Goal: Task Accomplishment & Management: Manage account settings

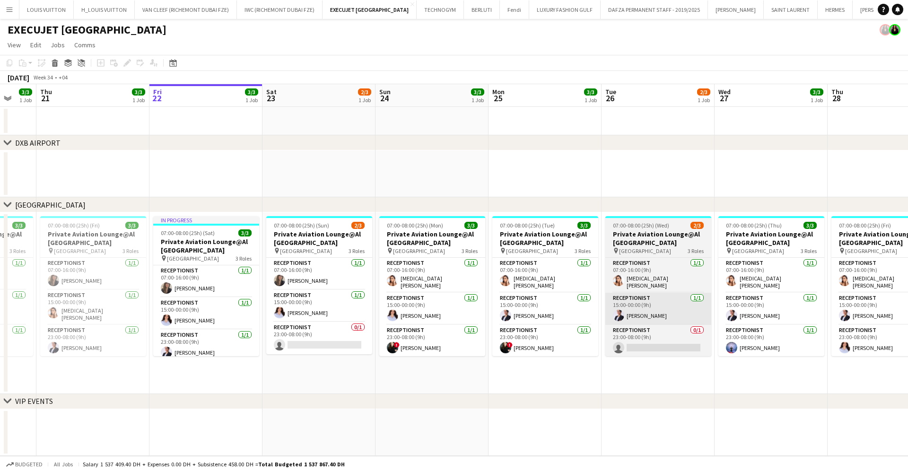
scroll to position [0, 375]
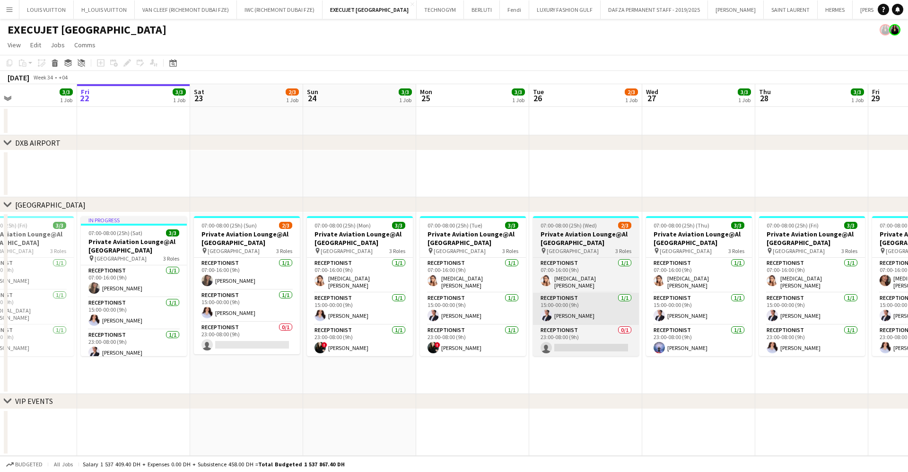
drag, startPoint x: 596, startPoint y: 305, endPoint x: 559, endPoint y: 304, distance: 36.9
click at [559, 304] on app-calendar-viewport "Mon 18 3/3 1 Job Tue 19 3/3 1 Job Wed 20 3/3 1 Job Thu 21 3/3 1 Job Fri 22 3/3 …" at bounding box center [454, 270] width 908 height 372
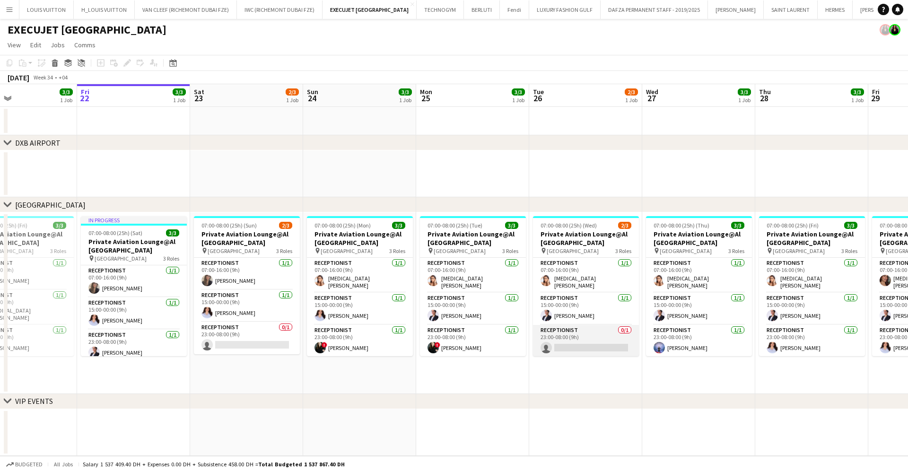
click at [577, 339] on app-card-role "Receptionist 0/1 23:00-08:00 (9h) single-neutral-actions" at bounding box center [586, 342] width 106 height 32
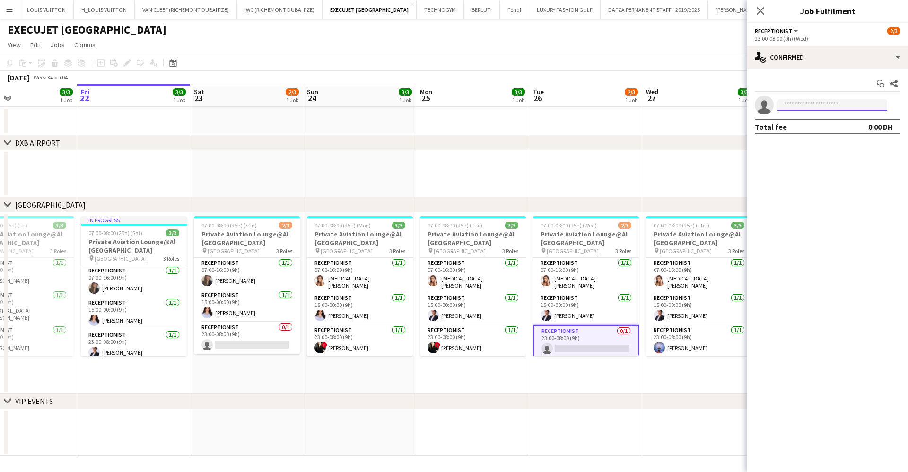
click at [814, 106] on input at bounding box center [833, 104] width 110 height 11
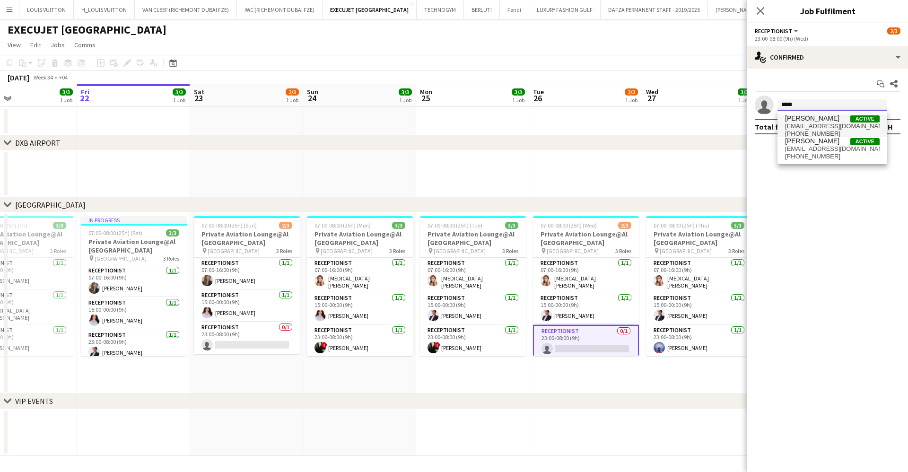
type input "*****"
click at [816, 123] on span "[EMAIL_ADDRESS][DOMAIN_NAME]" at bounding box center [832, 127] width 95 height 8
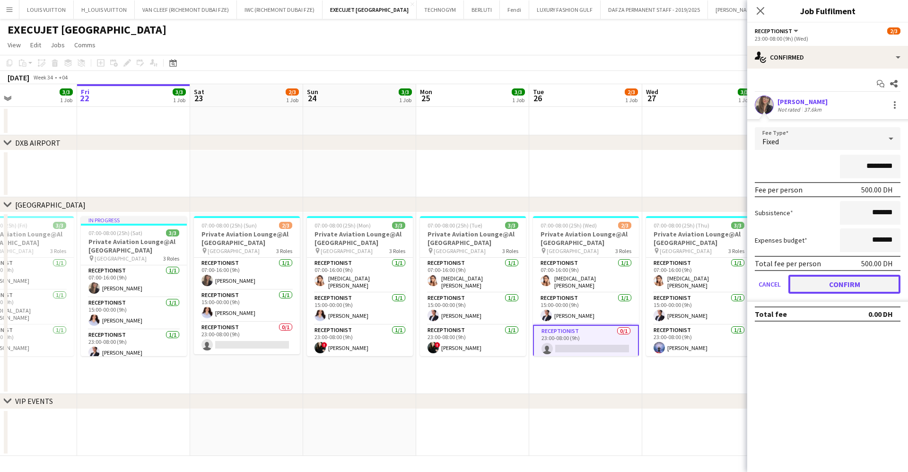
click at [855, 290] on button "Confirm" at bounding box center [845, 284] width 112 height 19
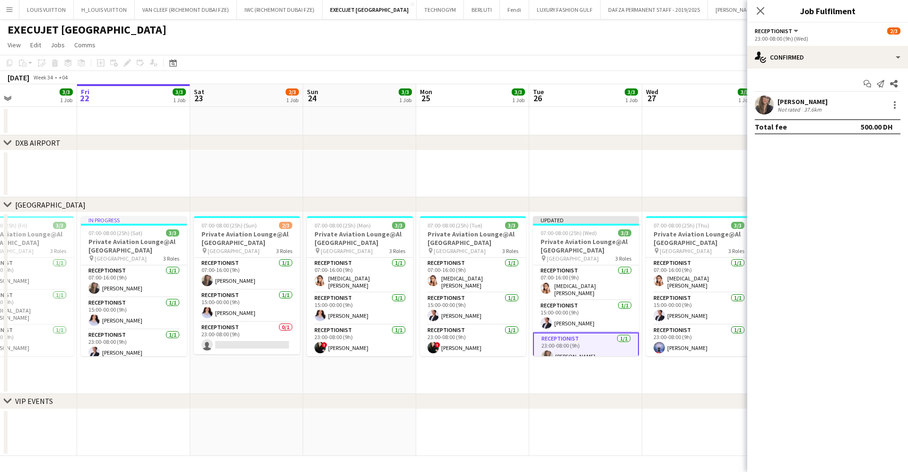
click at [686, 62] on app-toolbar "Copy Paste Paste Ctrl+V Paste with crew Ctrl+Shift+V Paste linked Job [GEOGRAPH…" at bounding box center [454, 63] width 908 height 16
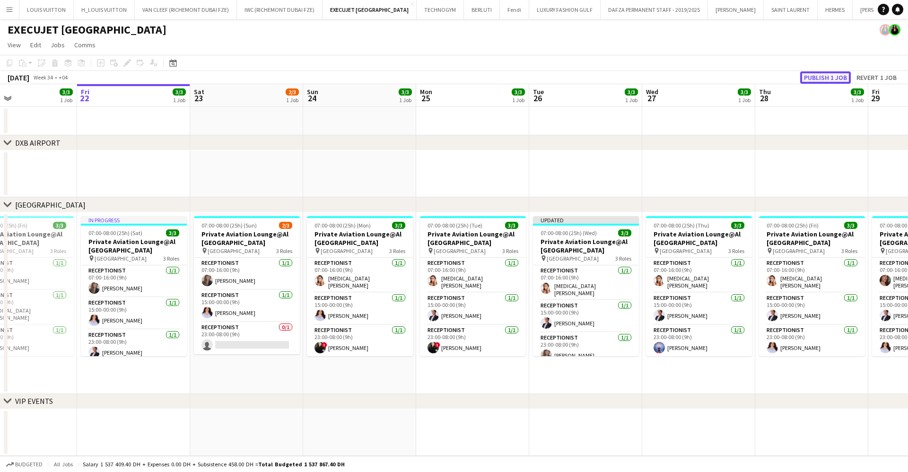
click at [832, 73] on button "Publish 1 job" at bounding box center [826, 77] width 51 height 12
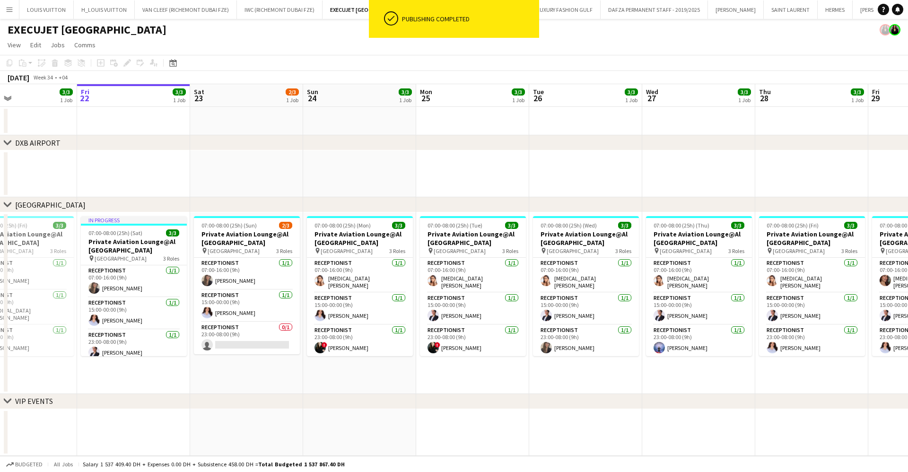
scroll to position [0, 250]
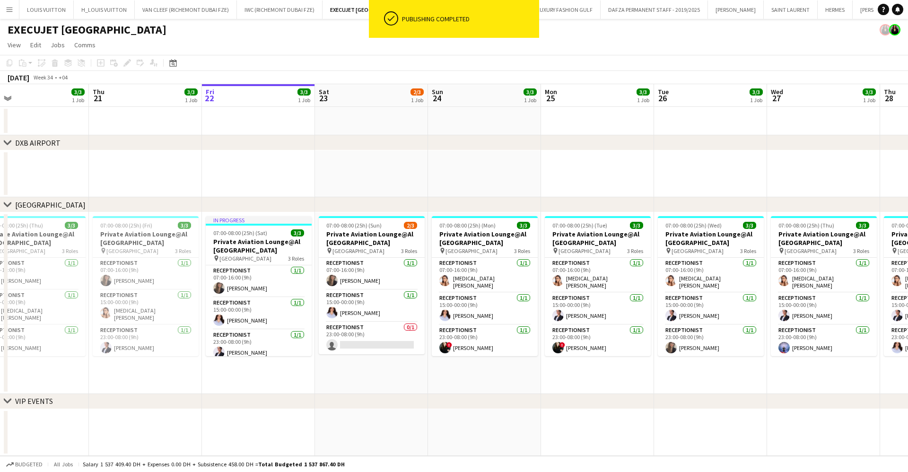
drag, startPoint x: 391, startPoint y: 278, endPoint x: 516, endPoint y: 290, distance: 125.0
click at [516, 290] on app-calendar-viewport "Mon 18 3/3 1 Job Tue 19 3/3 1 Job Wed 20 3/3 1 Job Thu 21 3/3 1 Job Fri 22 3/3 …" at bounding box center [454, 270] width 908 height 372
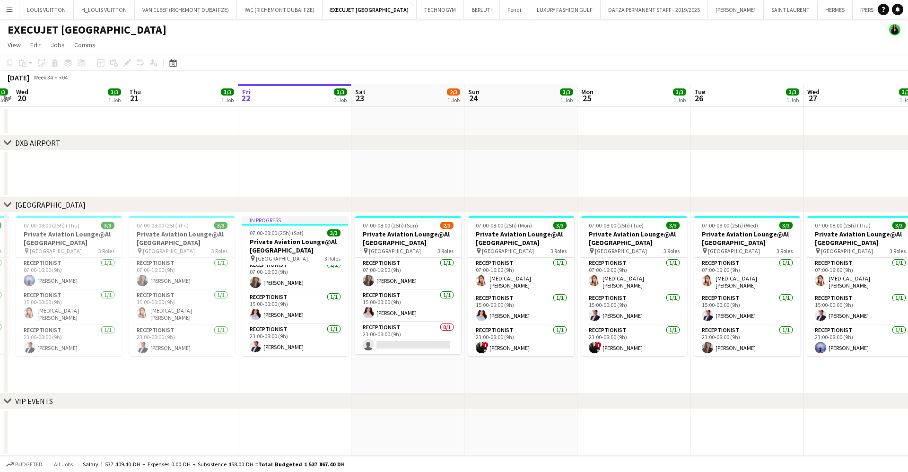
scroll to position [0, 193]
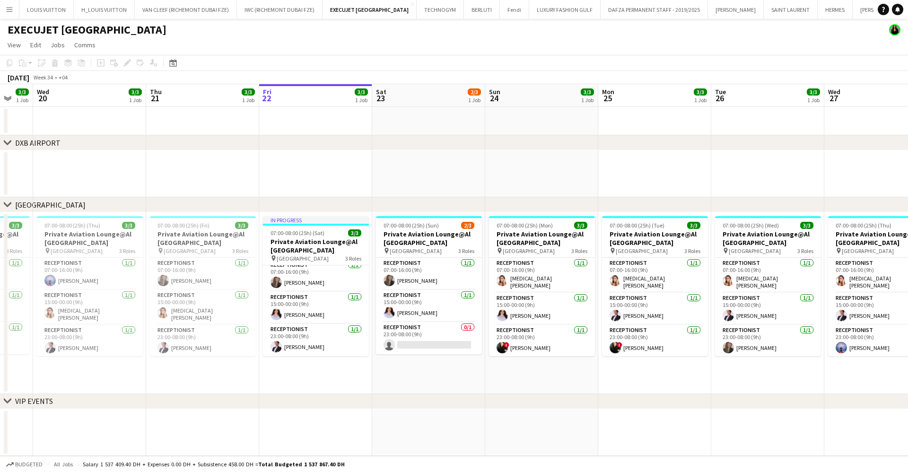
drag, startPoint x: 483, startPoint y: 307, endPoint x: 540, endPoint y: 307, distance: 57.3
click at [540, 307] on app-calendar-viewport "Mon 18 3/3 1 Job Tue 19 3/3 1 Job Wed 20 3/3 1 Job Thu 21 3/3 1 Job Fri 22 3/3 …" at bounding box center [454, 270] width 908 height 372
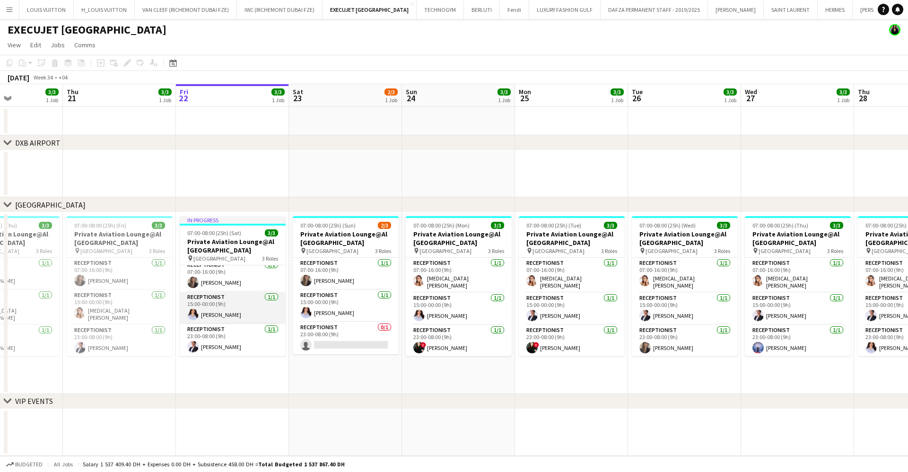
drag, startPoint x: 334, startPoint y: 298, endPoint x: 362, endPoint y: 295, distance: 28.5
click at [362, 295] on app-calendar-viewport "Mon 18 3/3 1 Job Tue 19 3/3 1 Job Wed 20 3/3 1 Job Thu 21 3/3 1 Job Fri 22 3/3 …" at bounding box center [454, 270] width 908 height 372
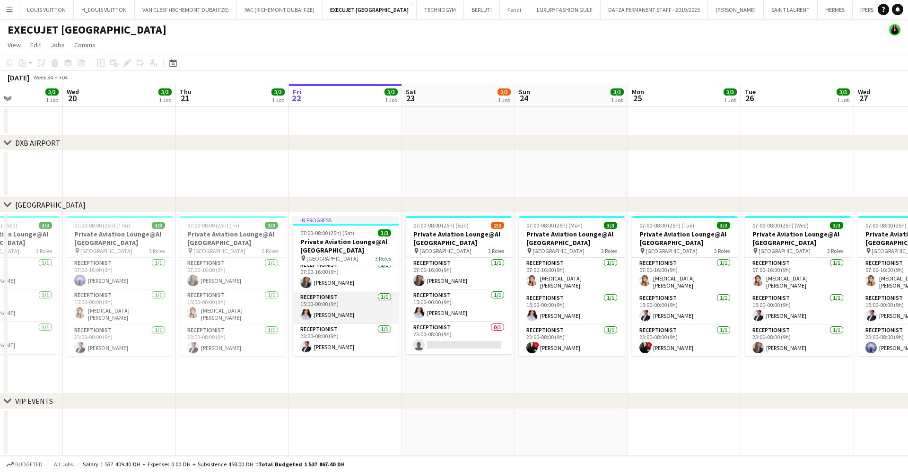
scroll to position [0, 275]
click at [454, 342] on app-card-role "Receptionist 0/1 23:00-08:00 (9h) single-neutral-actions" at bounding box center [460, 339] width 106 height 32
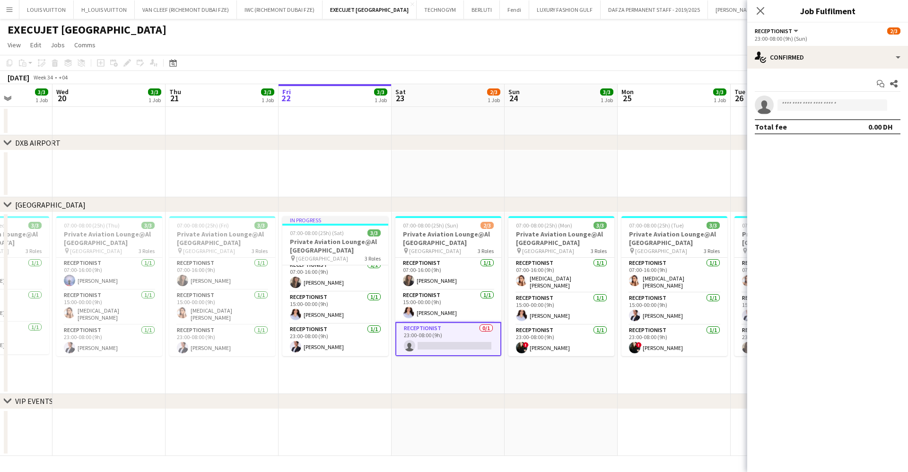
drag, startPoint x: 604, startPoint y: 323, endPoint x: 366, endPoint y: 317, distance: 238.1
click at [366, 317] on app-calendar-viewport "Sun 17 3/3 1 Job Mon 18 3/3 1 Job Tue 19 3/3 1 Job Wed 20 3/3 1 Job Thu 21 3/3 …" at bounding box center [454, 270] width 908 height 372
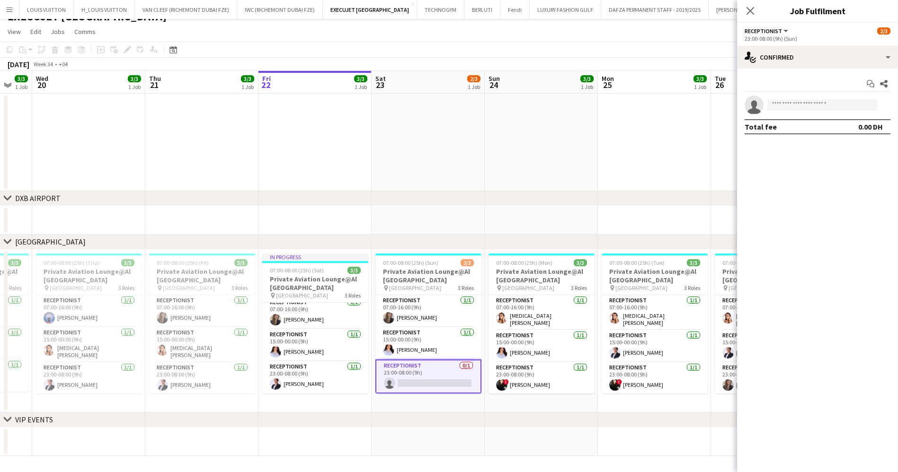
scroll to position [0, 266]
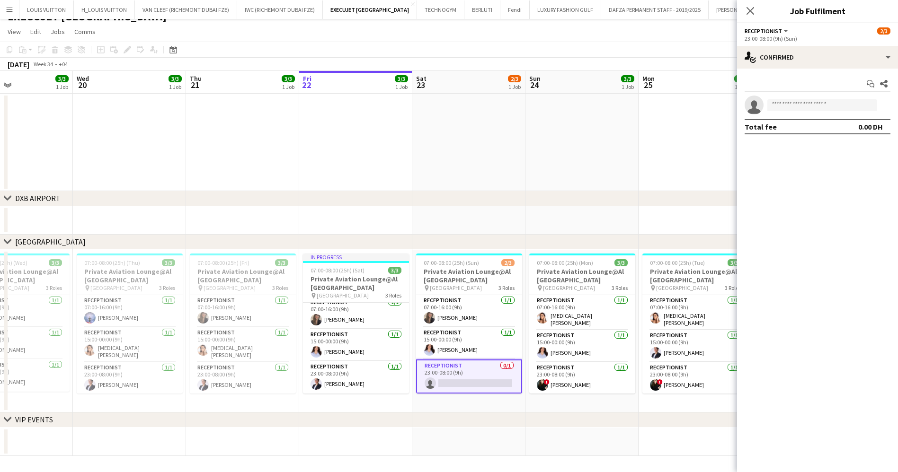
drag, startPoint x: 316, startPoint y: 359, endPoint x: 562, endPoint y: 366, distance: 246.6
click at [562, 366] on app-calendar-viewport "Sun 17 3/3 1 Job Mon 18 3/3 1 Job Tue 19 3/3 1 Job Wed 20 3/3 1 Job Thu 21 3/3 …" at bounding box center [449, 263] width 898 height 385
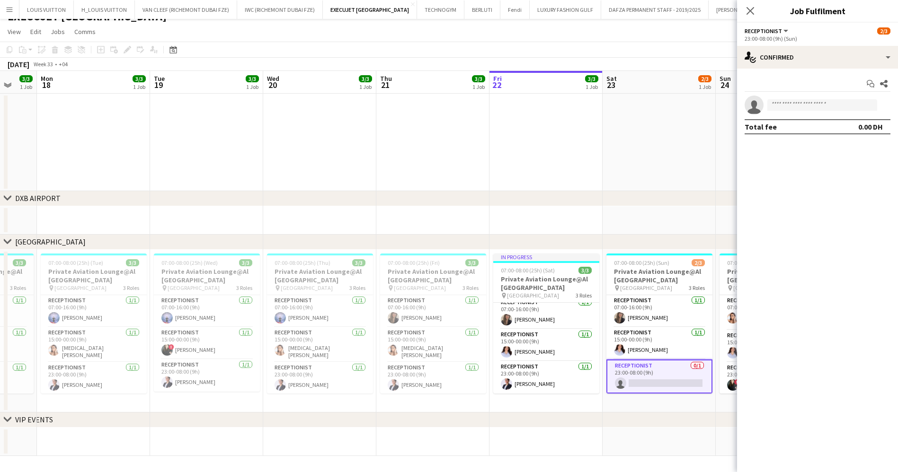
scroll to position [0, 302]
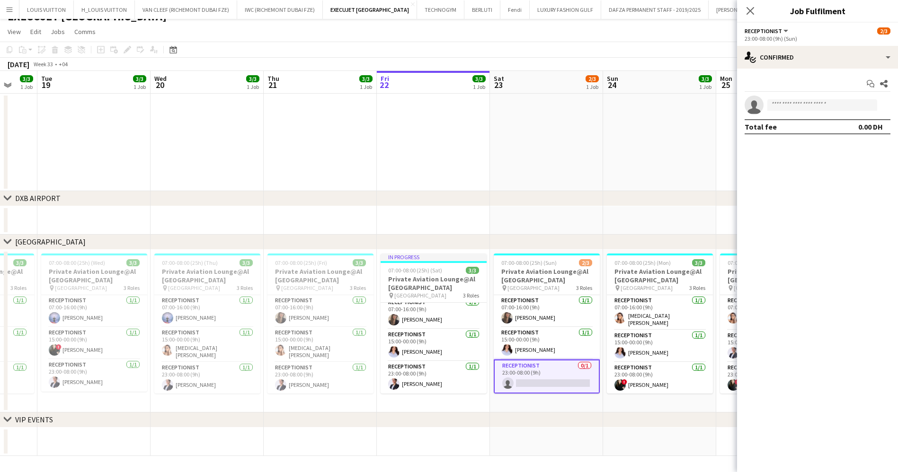
drag, startPoint x: 226, startPoint y: 356, endPoint x: 403, endPoint y: 356, distance: 176.5
click at [403, 356] on app-calendar-viewport "Sat 16 2/3 1 Job Sun 17 3/3 1 Job Mon 18 3/3 1 Job Tue 19 3/3 1 Job Wed 20 3/3 …" at bounding box center [449, 263] width 898 height 385
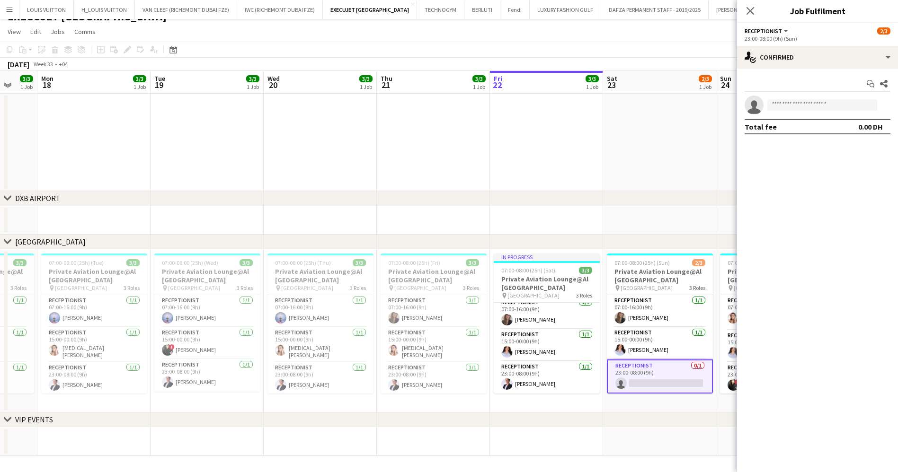
click at [326, 318] on app-card-role "Receptionist [DATE] 07:00-16:00 (9h) [PERSON_NAME]" at bounding box center [320, 311] width 106 height 32
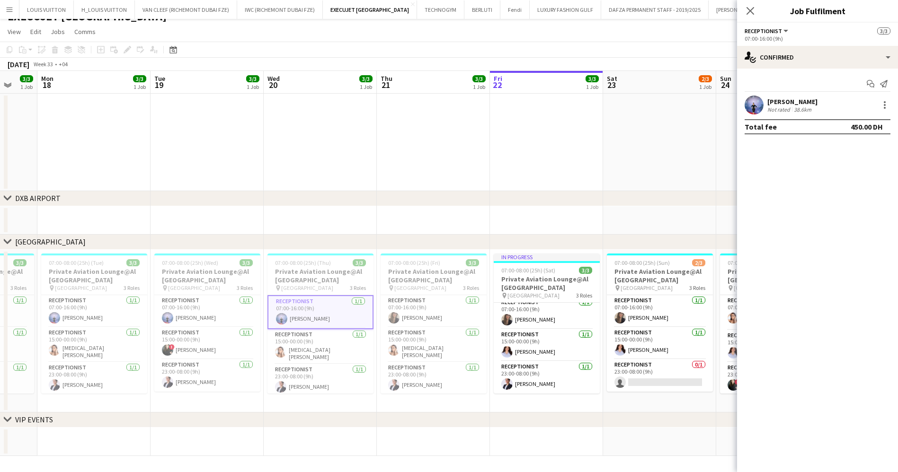
click at [807, 99] on div "[PERSON_NAME]" at bounding box center [792, 101] width 50 height 9
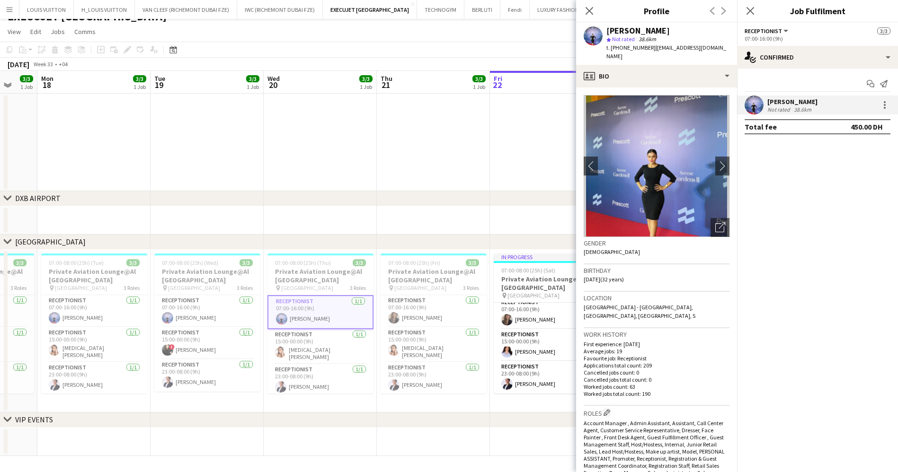
click at [673, 51] on span "| [EMAIL_ADDRESS][DOMAIN_NAME]" at bounding box center [666, 52] width 120 height 16
click at [677, 73] on div "profile Bio" at bounding box center [656, 76] width 161 height 23
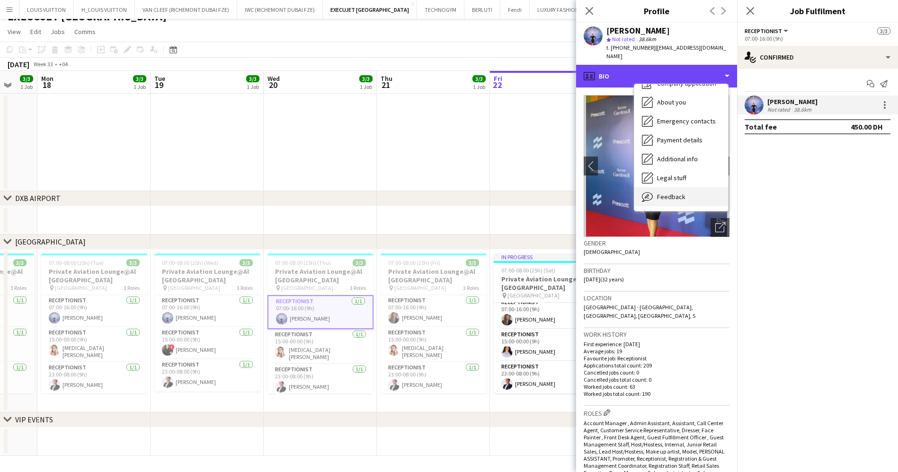
scroll to position [51, 0]
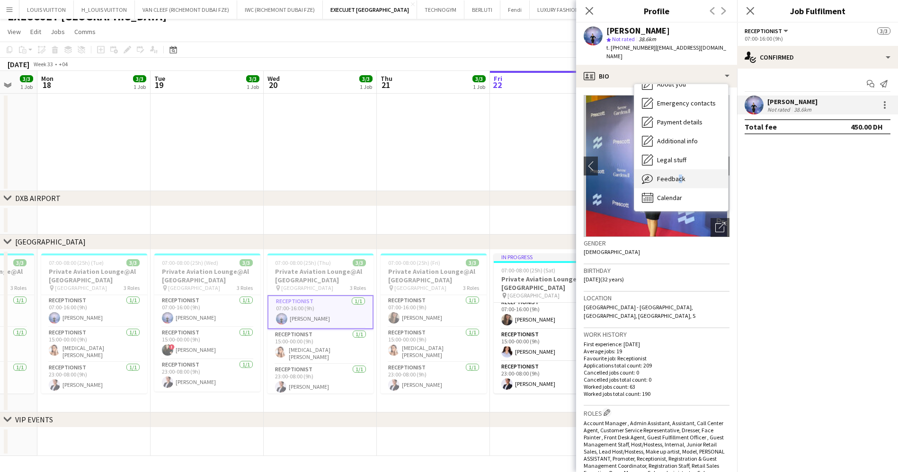
click at [675, 178] on div "Feedback Feedback" at bounding box center [681, 178] width 94 height 19
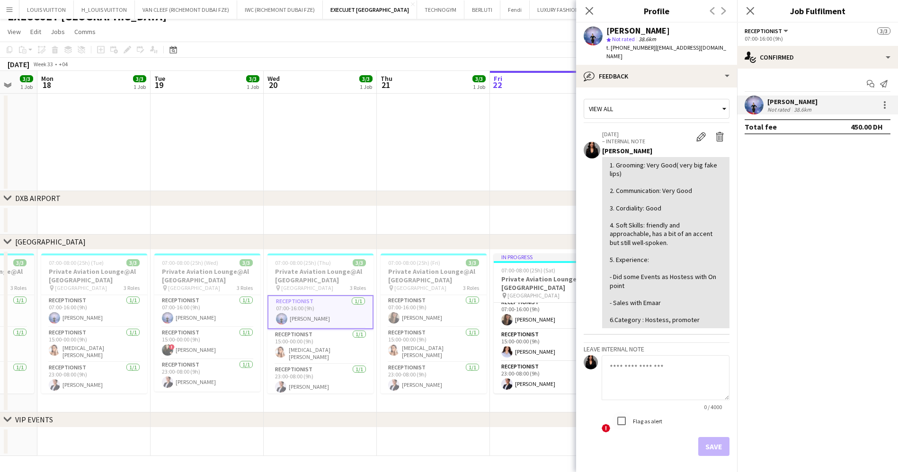
click at [632, 387] on textarea at bounding box center [665, 377] width 128 height 45
type textarea "*"
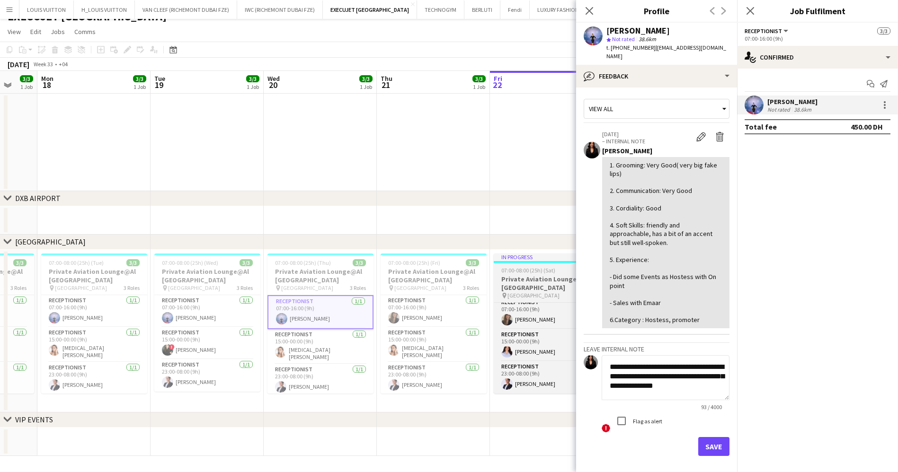
scroll to position [0, 0]
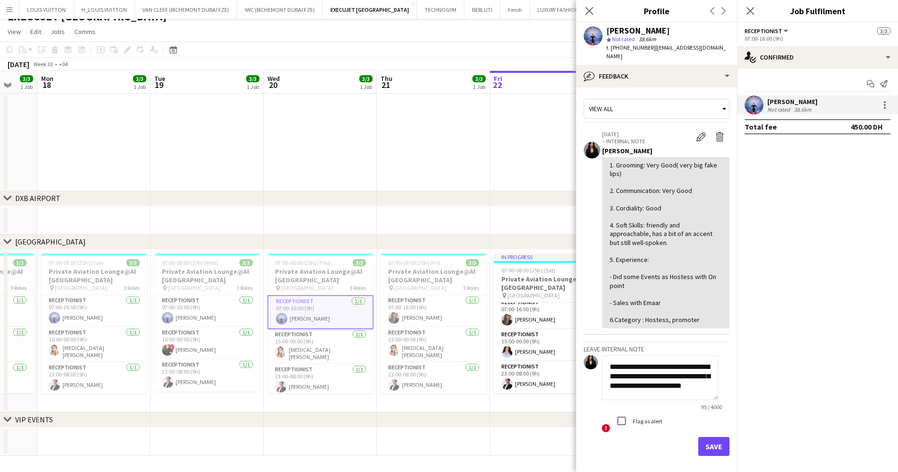
type textarea "**********"
drag, startPoint x: 709, startPoint y: 435, endPoint x: 700, endPoint y: 431, distance: 9.9
click at [709, 437] on button "Save" at bounding box center [713, 446] width 31 height 19
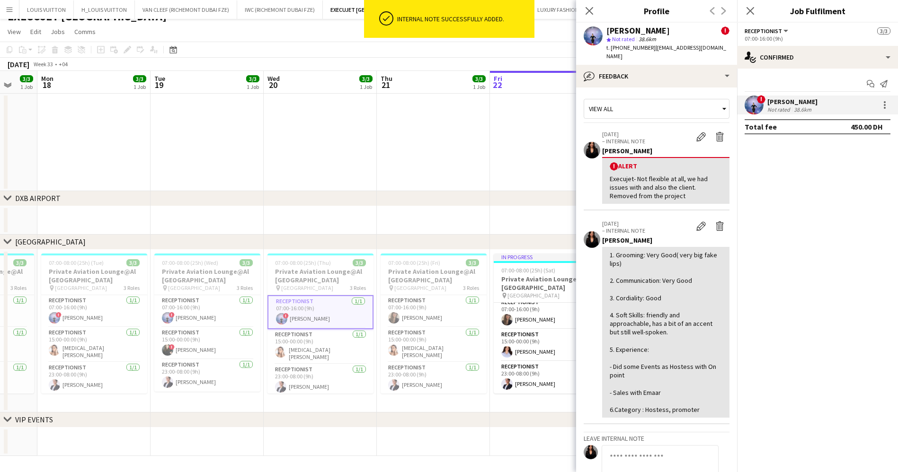
click at [408, 112] on app-date-cell at bounding box center [433, 142] width 113 height 97
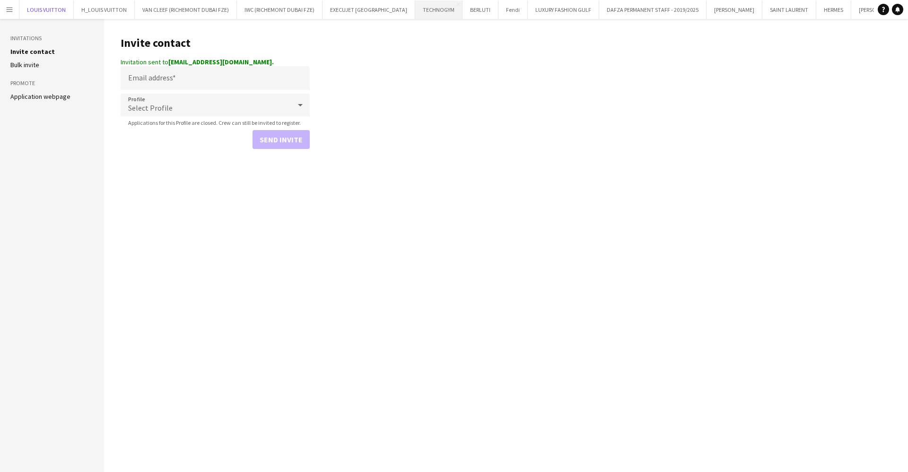
click at [34, 12] on button "LOUIS VUITTON Close" at bounding box center [46, 9] width 54 height 18
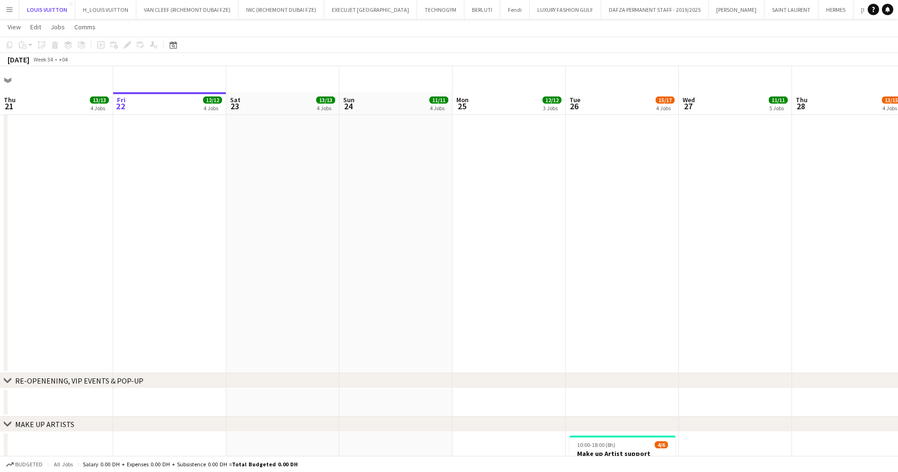
scroll to position [213, 0]
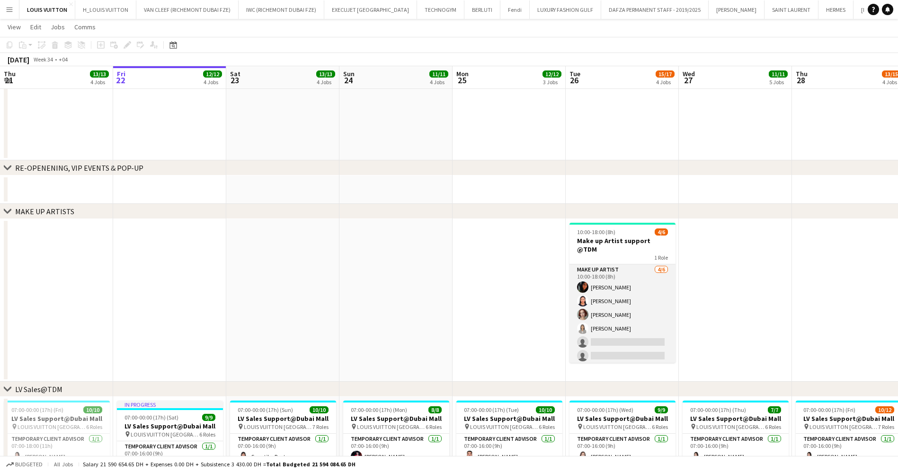
click at [636, 327] on app-card-role "Make up artist 4/6 10:00-18:00 (8h) Fouzia Rehman Jacqueline Alves da Silva Ana…" at bounding box center [622, 314] width 106 height 101
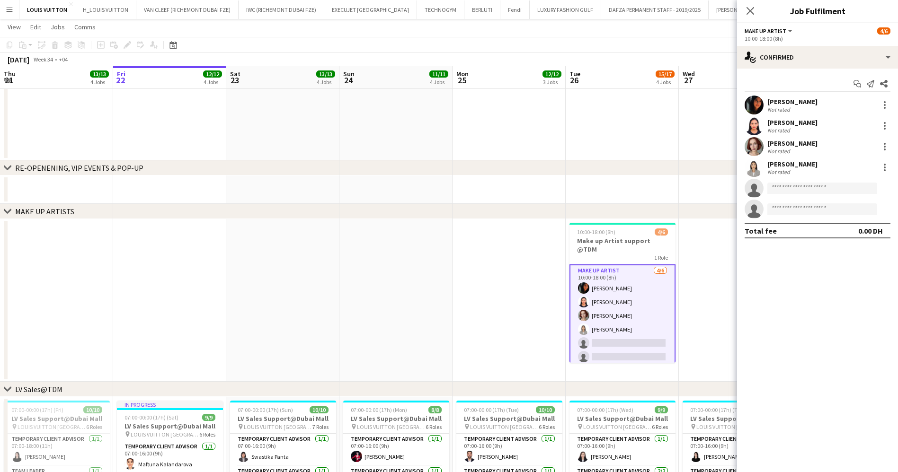
click at [797, 194] on app-invite-slot "single-neutral-actions" at bounding box center [817, 188] width 161 height 19
click at [793, 191] on input at bounding box center [822, 188] width 110 height 11
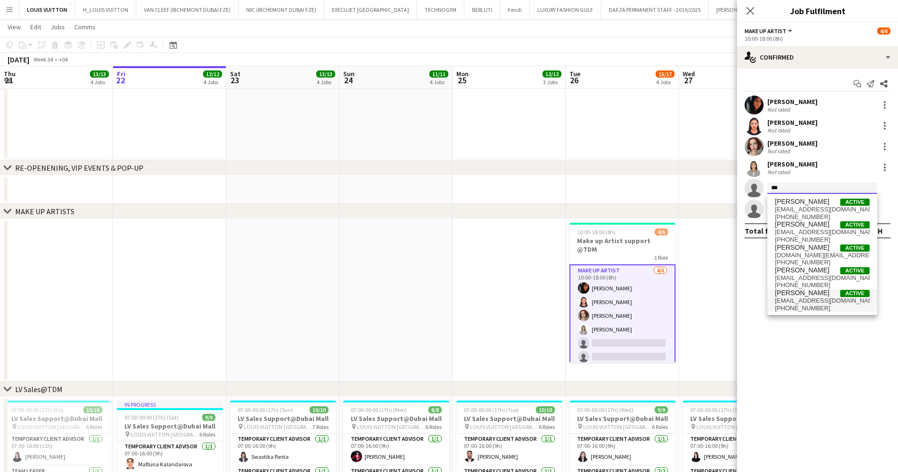
type input "***"
click at [802, 307] on span "+971585424258" at bounding box center [822, 309] width 95 height 8
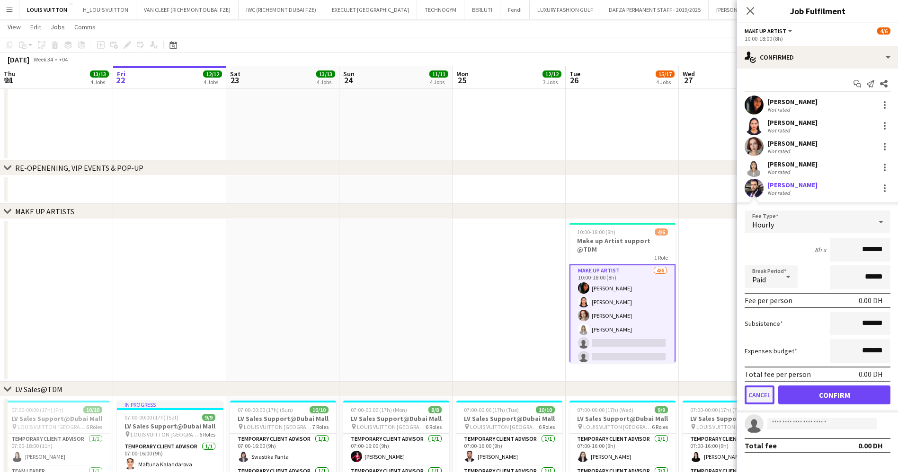
click at [753, 400] on button "Cancel" at bounding box center [759, 395] width 30 height 19
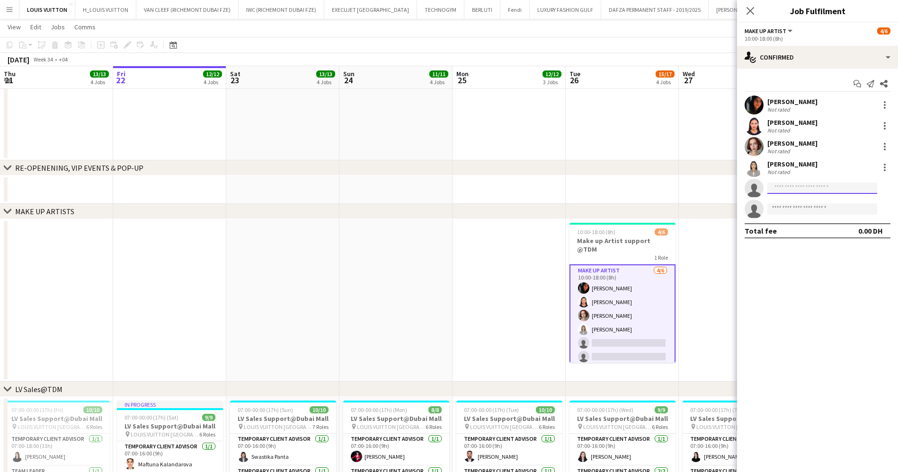
click at [800, 185] on input at bounding box center [822, 188] width 110 height 11
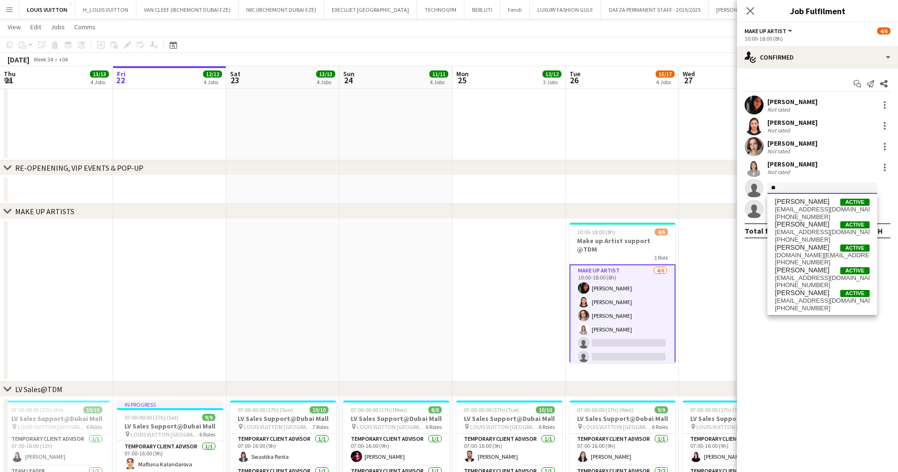
type input "*"
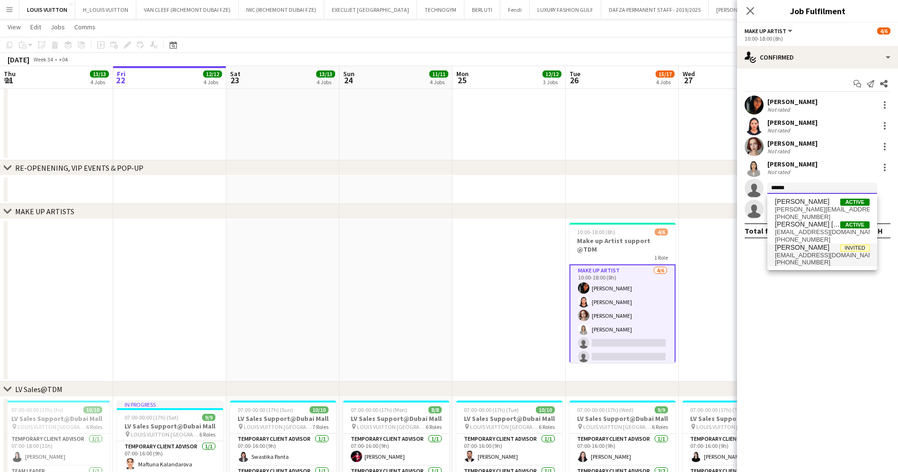
type input "******"
click at [814, 256] on span "miguelgabrielbusiness@gmail.com" at bounding box center [822, 256] width 95 height 8
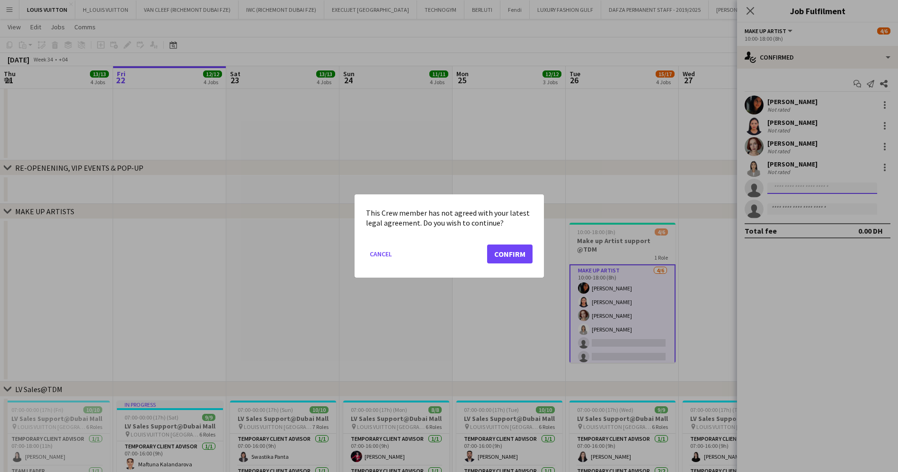
scroll to position [0, 0]
click at [519, 254] on button "Confirm" at bounding box center [509, 254] width 45 height 19
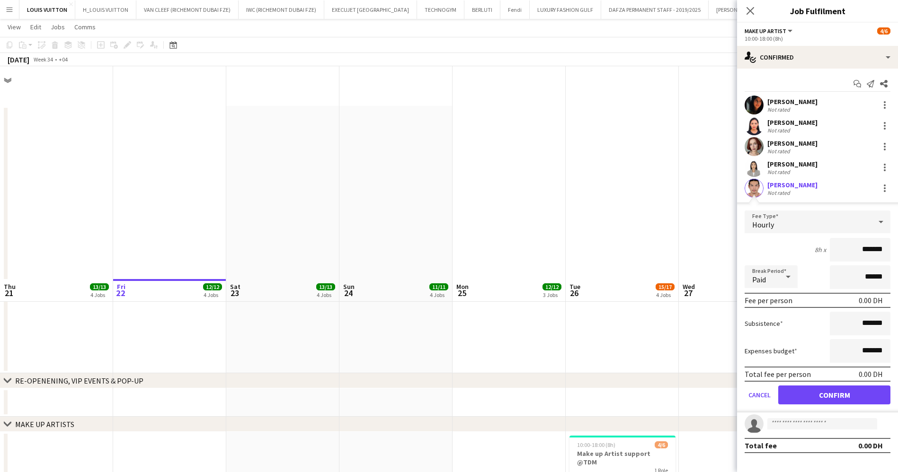
scroll to position [213, 0]
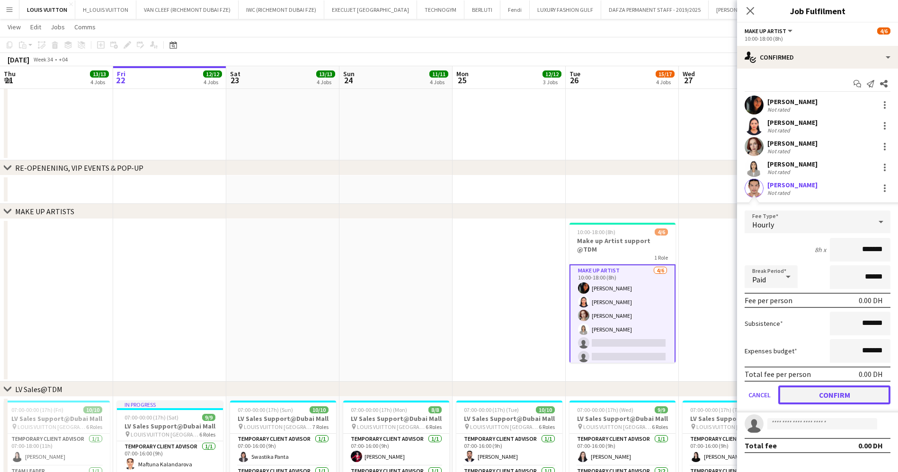
click at [787, 392] on button "Confirm" at bounding box center [834, 395] width 112 height 19
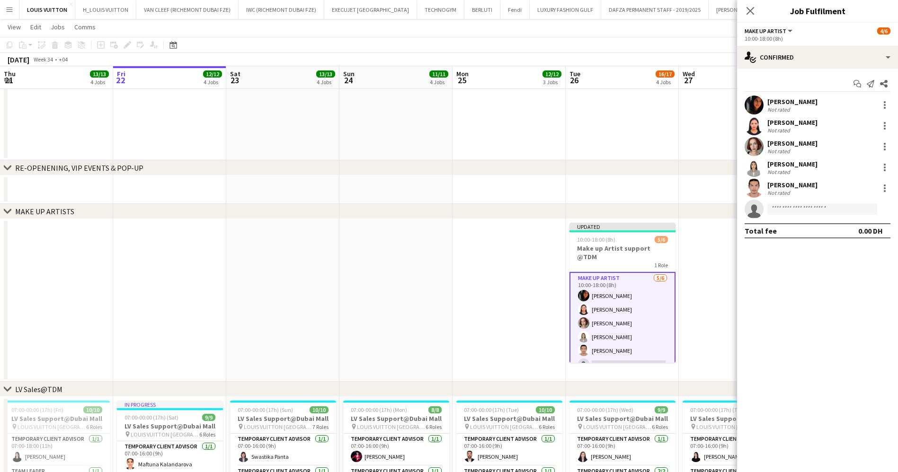
click at [671, 32] on app-page-menu "View Day view expanded Day view collapsed Month view Date picker Jump to today …" at bounding box center [449, 28] width 898 height 18
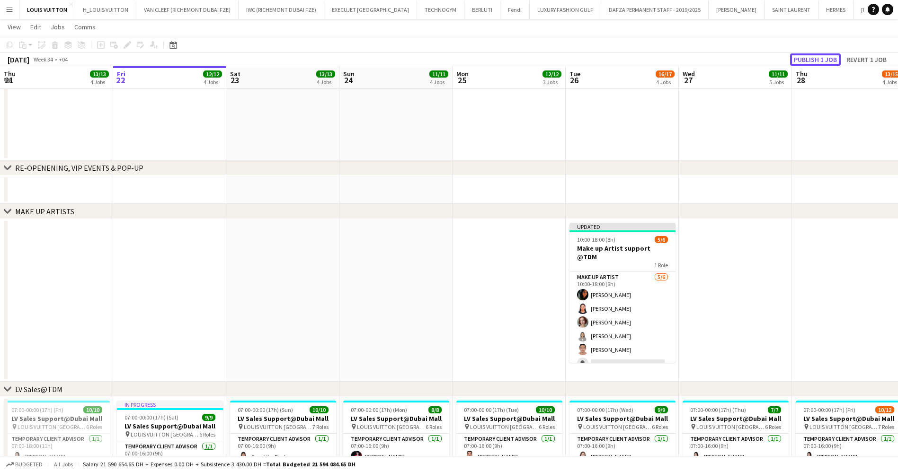
click at [802, 61] on button "Publish 1 job" at bounding box center [815, 59] width 51 height 12
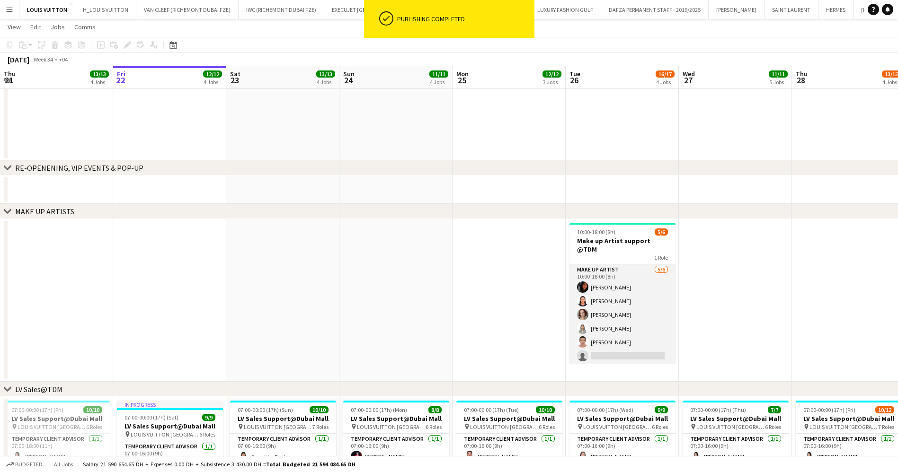
click at [629, 334] on app-card-role "Make up artist 5/6 10:00-18:00 (8h) Fouzia Rehman Jacqueline Alves da Silva Ana…" at bounding box center [622, 314] width 106 height 101
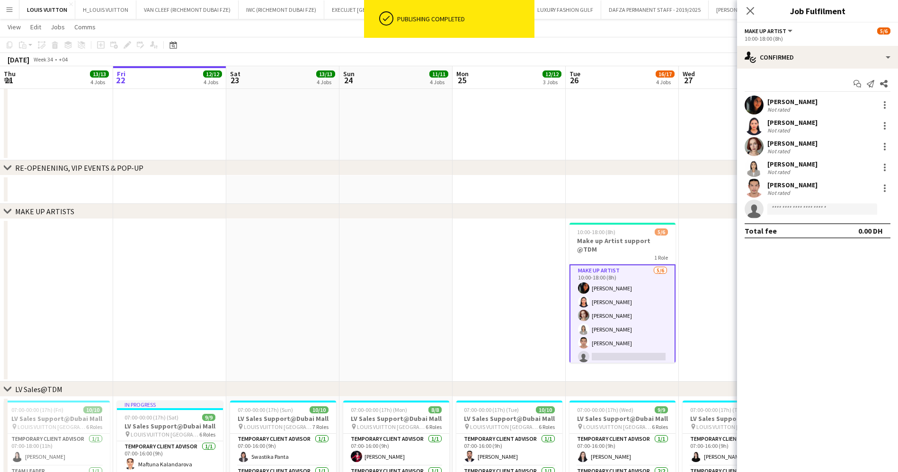
click at [782, 181] on div "Miguel Gabriel Trinidad" at bounding box center [792, 185] width 50 height 9
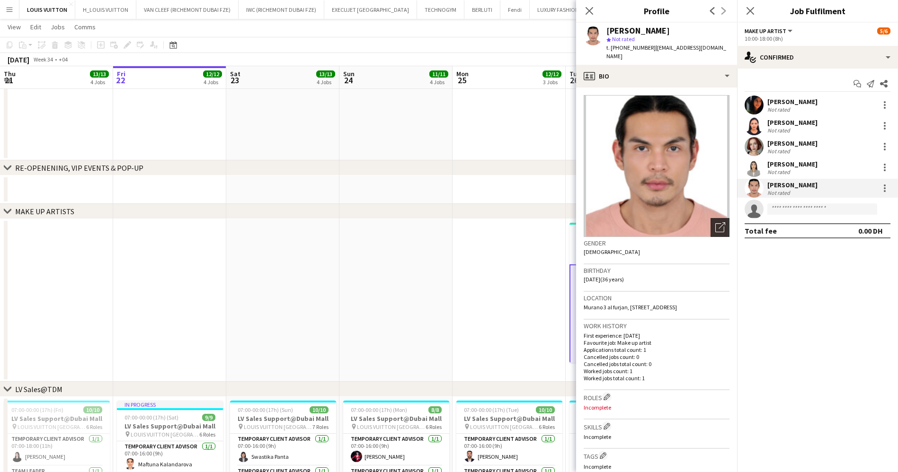
click at [710, 220] on div "Open photos pop-in" at bounding box center [719, 227] width 19 height 19
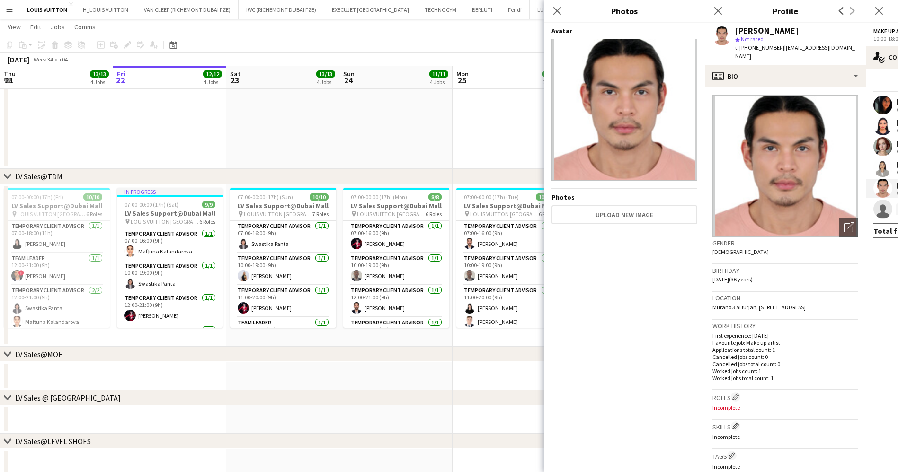
scroll to position [142, 0]
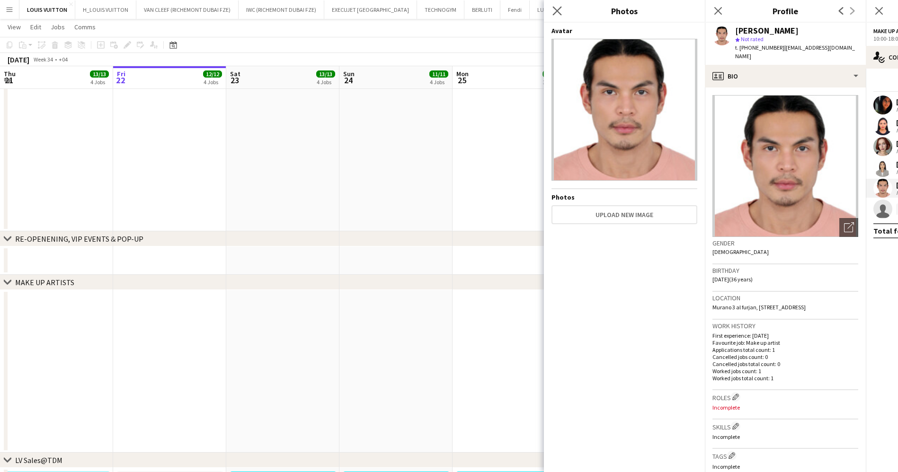
click at [551, 10] on app-icon "Close pop-in" at bounding box center [557, 11] width 14 height 14
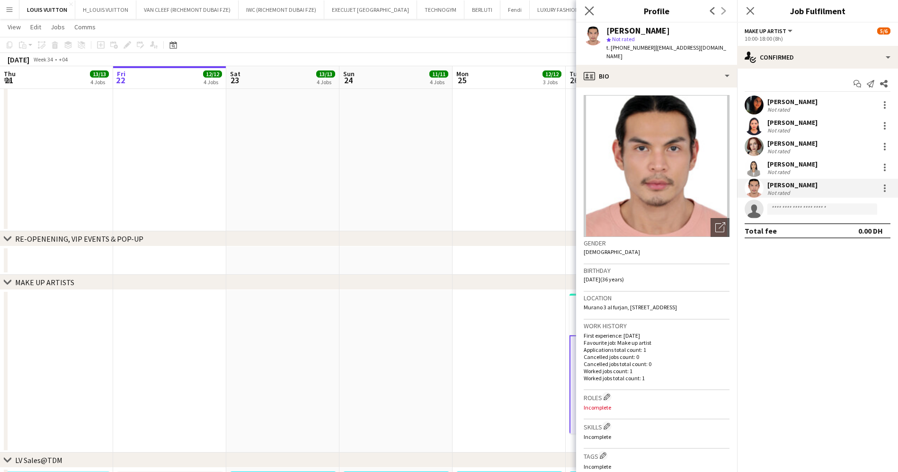
click at [587, 6] on icon "Close pop-in" at bounding box center [588, 10] width 9 height 9
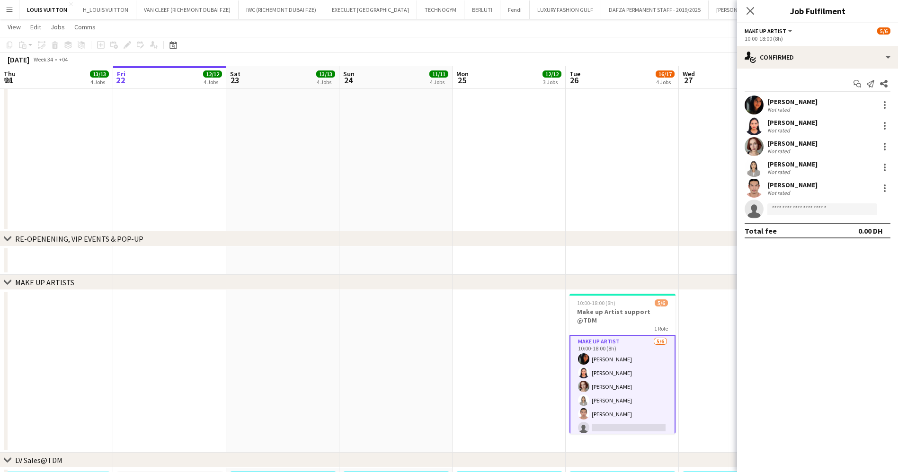
click at [612, 416] on app-card-role "Make up artist 5/6 10:00-18:00 (8h) Fouzia Rehman Jacqueline Alves da Silva Ana…" at bounding box center [622, 386] width 106 height 103
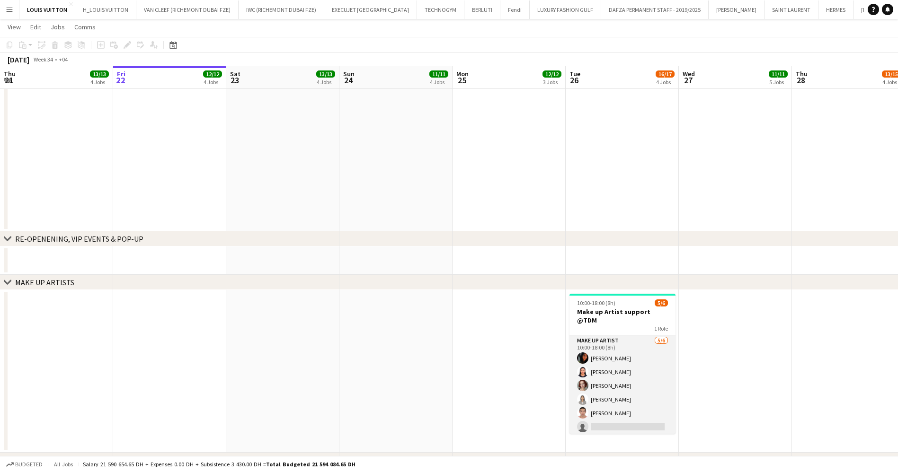
scroll to position [0, 228]
click at [614, 412] on app-card-role "Make up artist 5/6 10:00-18:00 (8h) Fouzia Rehman Jacqueline Alves da Silva Ana…" at bounding box center [621, 385] width 106 height 101
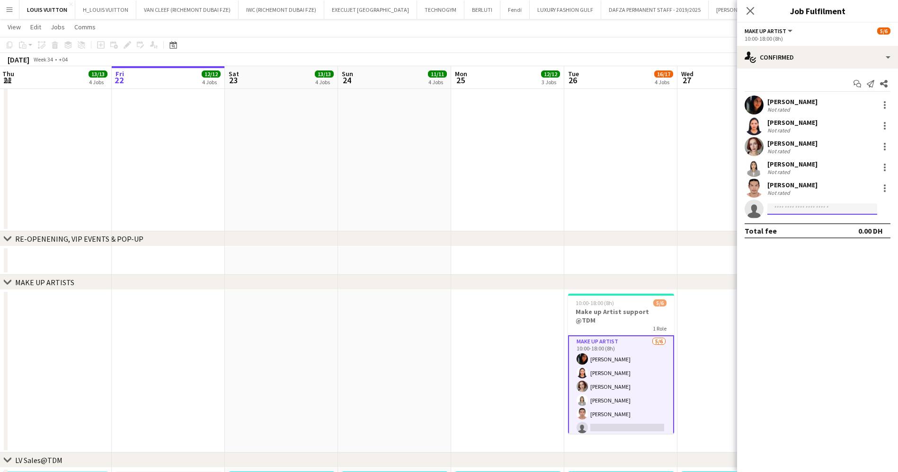
click at [786, 202] on app-invite-slot "single-neutral-actions" at bounding box center [817, 209] width 161 height 19
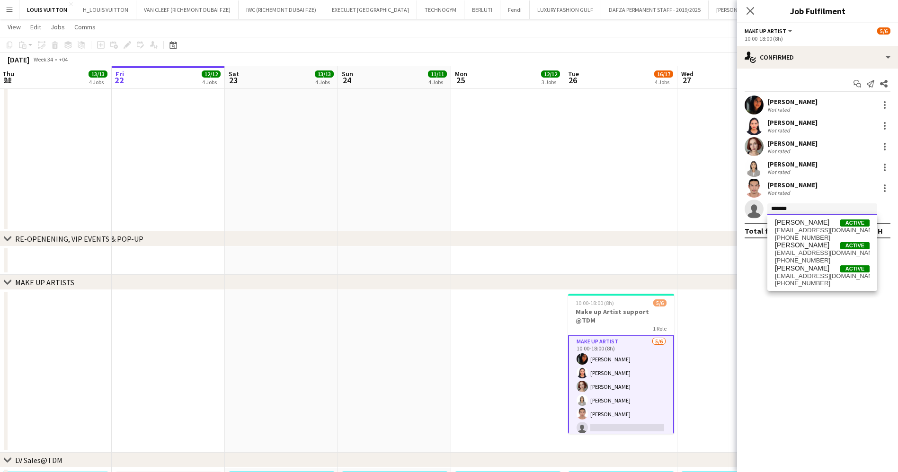
type input "*******"
click at [653, 163] on app-date-cell at bounding box center [620, 97] width 113 height 267
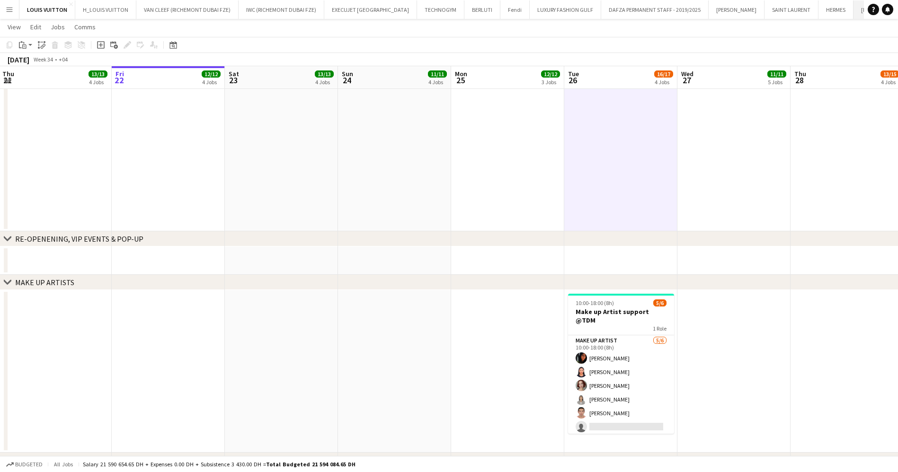
click at [853, 5] on button "TIFFANY & CO Close" at bounding box center [887, 9] width 69 height 18
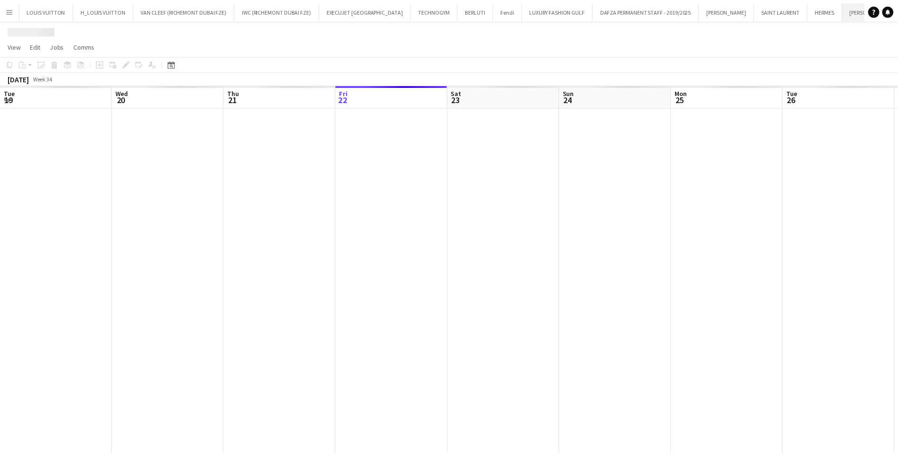
scroll to position [0, 226]
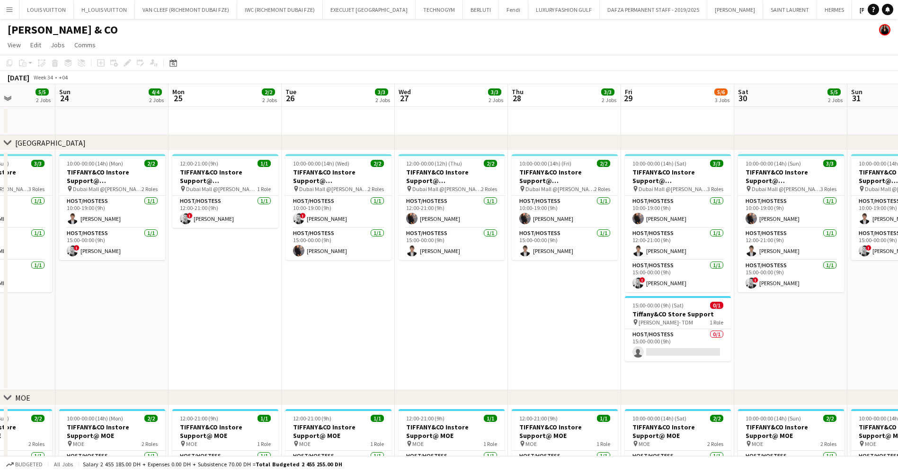
drag, startPoint x: 752, startPoint y: 313, endPoint x: 499, endPoint y: 330, distance: 253.7
click at [453, 346] on app-calendar-viewport "Thu 21 3/3 2 Jobs Fri 22 5/5 2 Jobs Sat 23 5/5 2 Jobs Sun 24 4/4 2 Jobs Mon 25 …" at bounding box center [449, 335] width 898 height 502
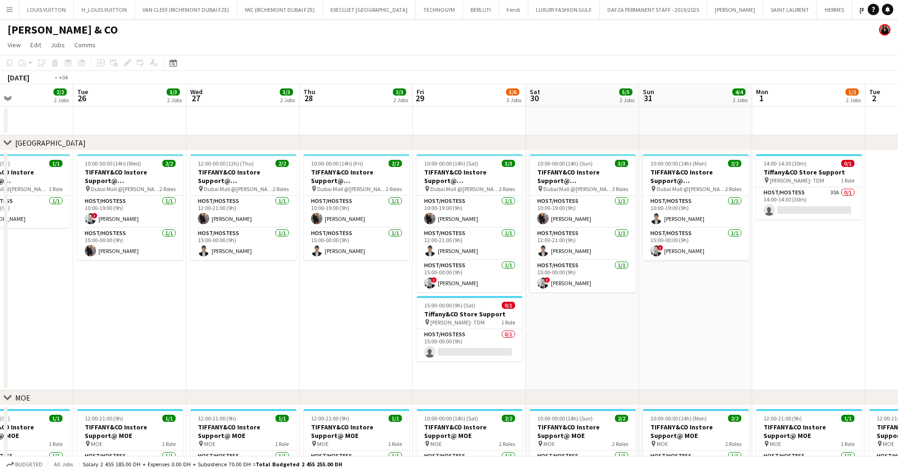
drag, startPoint x: 750, startPoint y: 338, endPoint x: 473, endPoint y: 346, distance: 277.9
click at [473, 346] on app-calendar-viewport "Fri 22 5/5 2 Jobs Sat 23 5/5 2 Jobs Sun 24 4/4 2 Jobs Mon 25 2/2 2 Jobs Tue 26 …" at bounding box center [449, 335] width 898 height 502
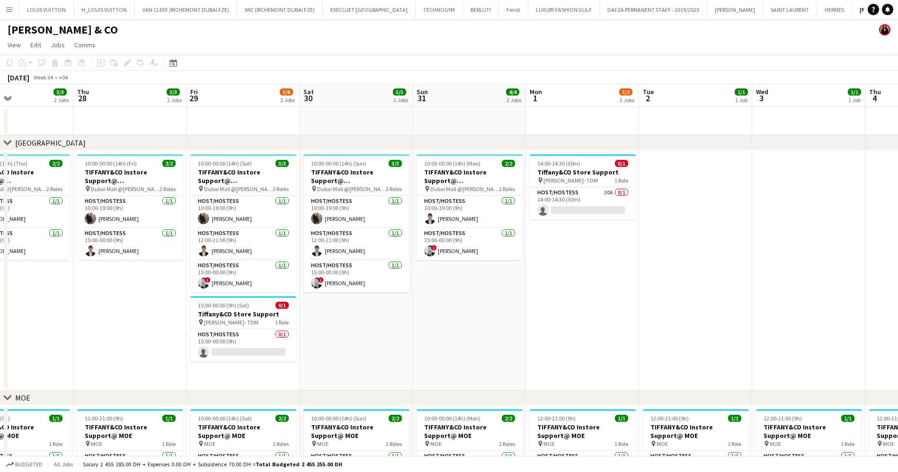
scroll to position [0, 303]
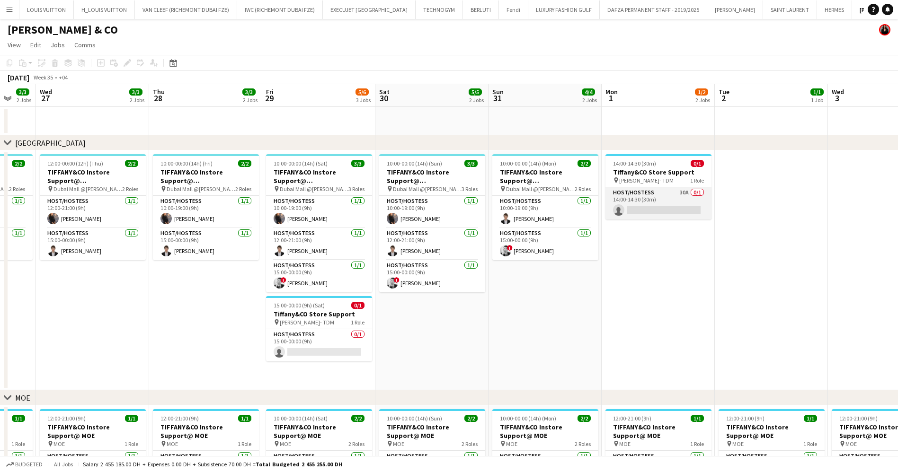
click at [668, 200] on app-card-role "Host/Hostess 30A 0/1 14:00-14:30 (30m) single-neutral-actions" at bounding box center [658, 203] width 106 height 32
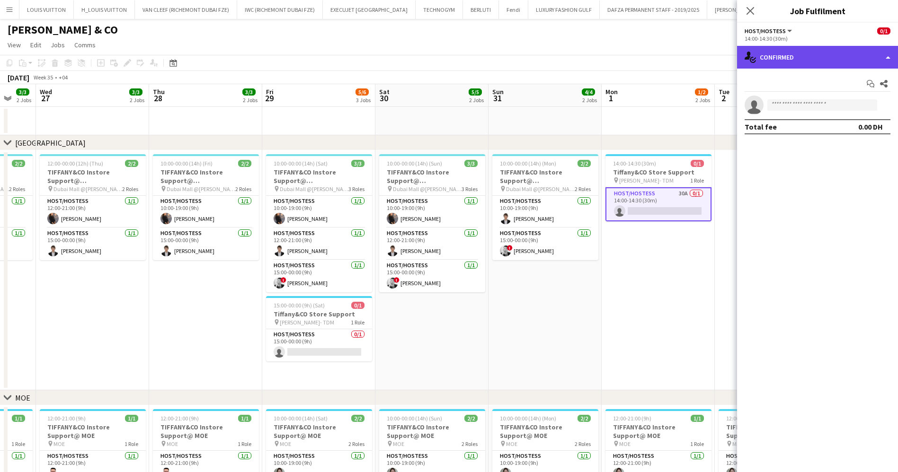
click at [791, 60] on div "single-neutral-actions-check-2 Confirmed" at bounding box center [817, 57] width 161 height 23
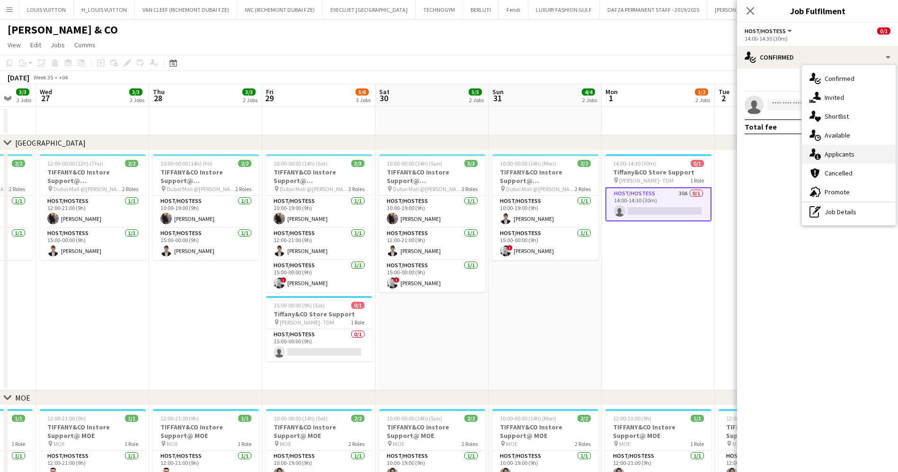
click at [842, 154] on div "single-neutral-actions-information Applicants" at bounding box center [849, 154] width 94 height 19
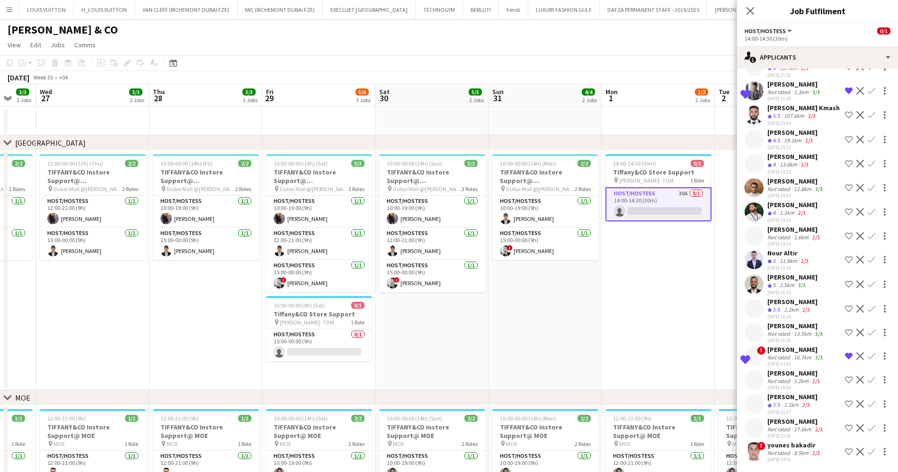
scroll to position [372, 0]
click at [775, 209] on span "4" at bounding box center [774, 212] width 3 height 7
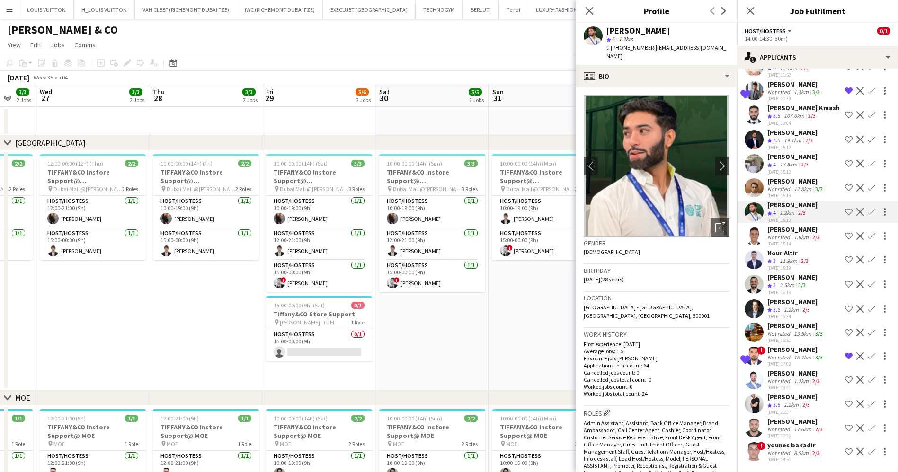
click at [520, 104] on app-board-header-date "Sun 31 4/4 2 Jobs" at bounding box center [544, 95] width 113 height 23
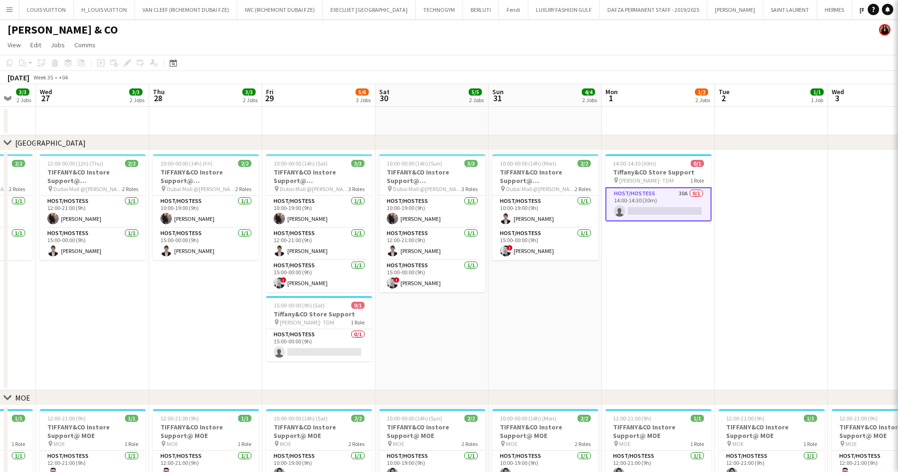
scroll to position [0, 0]
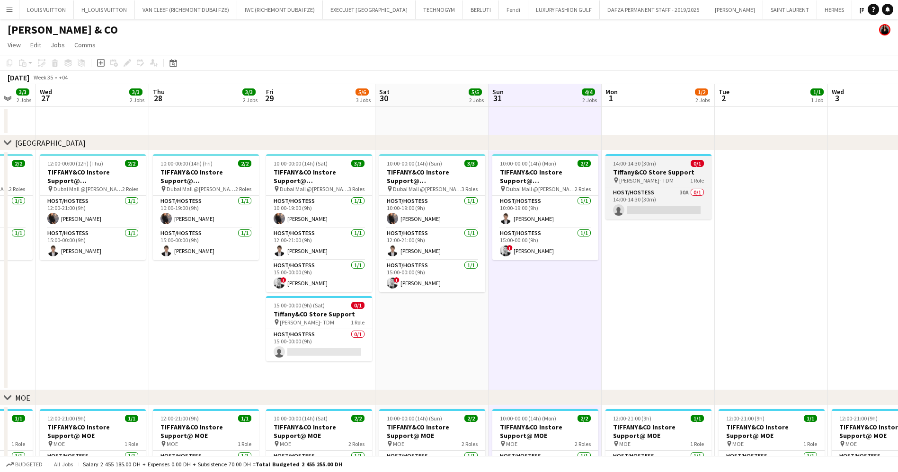
click at [670, 177] on div "pin Tiffany- TDM 1 Role" at bounding box center [658, 180] width 106 height 8
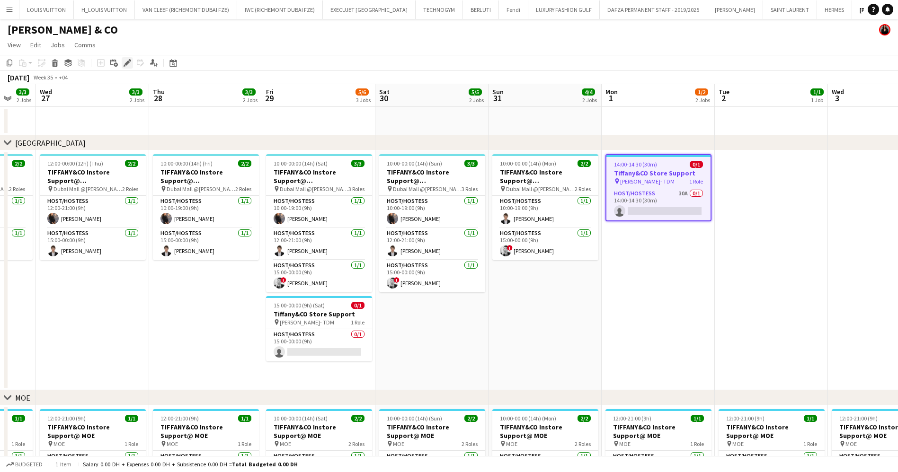
click at [127, 61] on icon "Edit" at bounding box center [127, 63] width 8 height 8
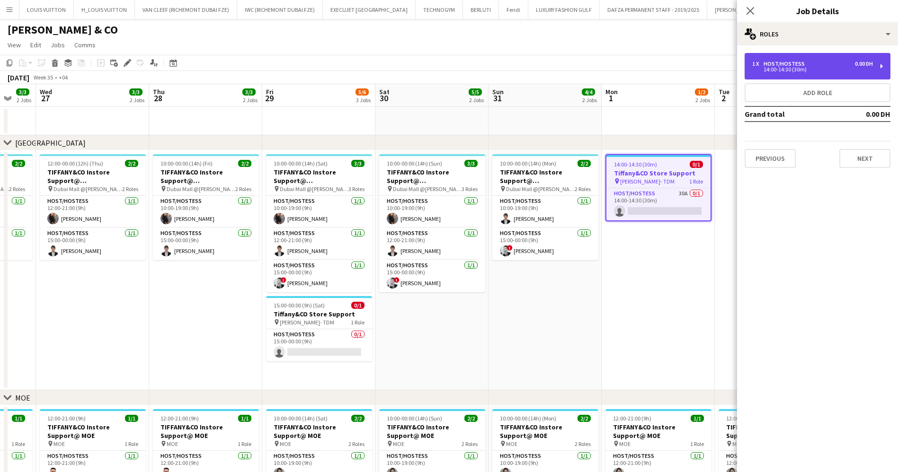
click at [831, 70] on div "14:00-14:30 (30m)" at bounding box center [812, 69] width 121 height 5
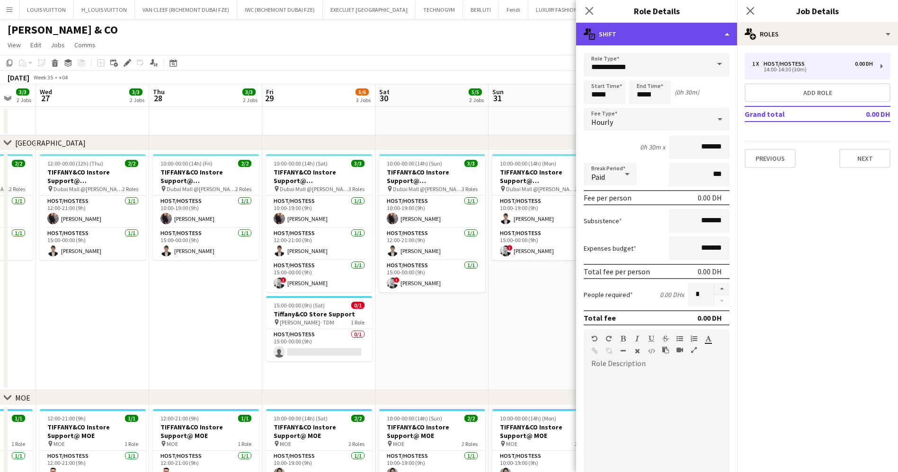
click at [642, 34] on div "multiple-actions-text Shift" at bounding box center [656, 34] width 161 height 23
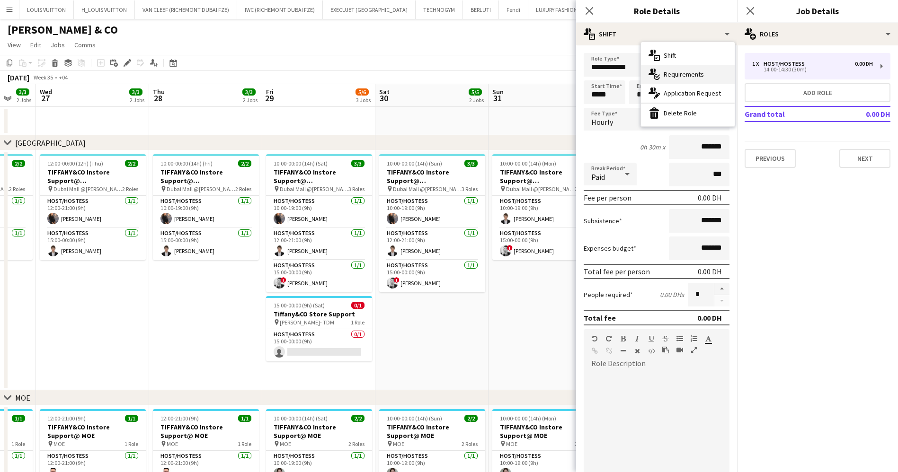
click at [681, 74] on div "multiple-actions-check-2 Requirements" at bounding box center [688, 74] width 94 height 19
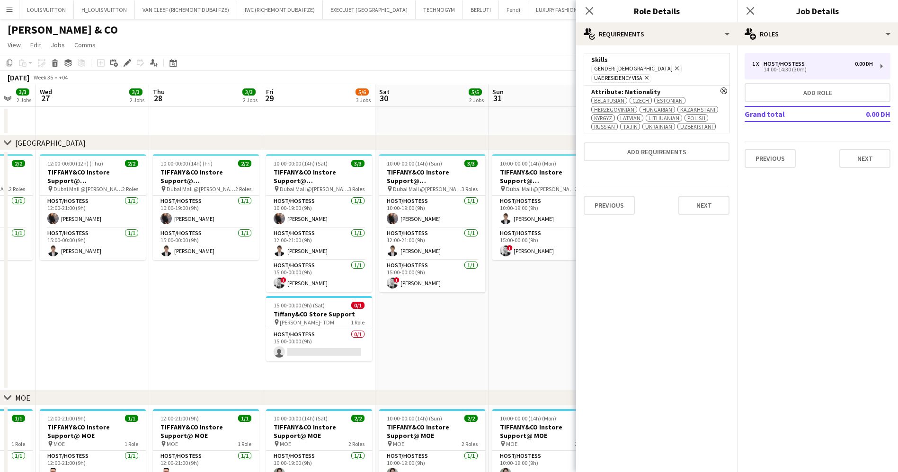
click at [716, 85] on div "Remove Attribute: Nationality Belarusian Czech Estonian Herzegovinian Hungarian…" at bounding box center [656, 109] width 146 height 48
click at [720, 88] on icon "Remove" at bounding box center [723, 91] width 7 height 7
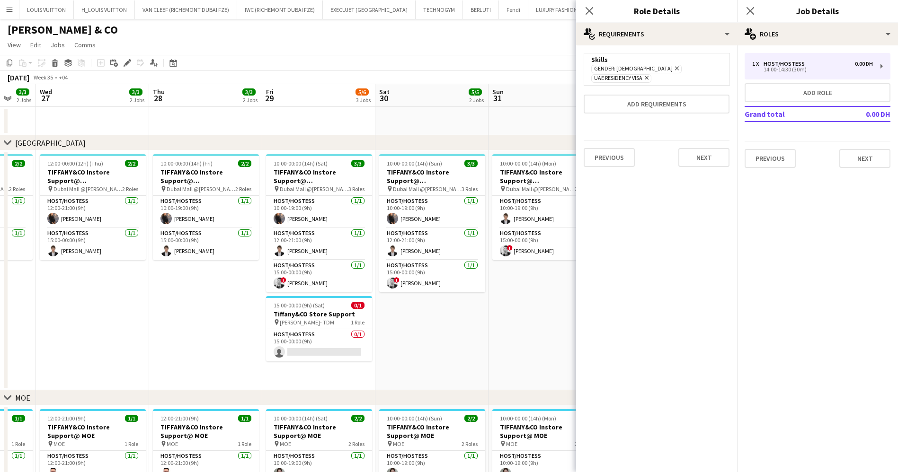
click at [525, 56] on app-toolbar "Copy Paste Paste Ctrl+V Paste with crew Ctrl+Shift+V Paste linked Job [GEOGRAPH…" at bounding box center [449, 63] width 898 height 16
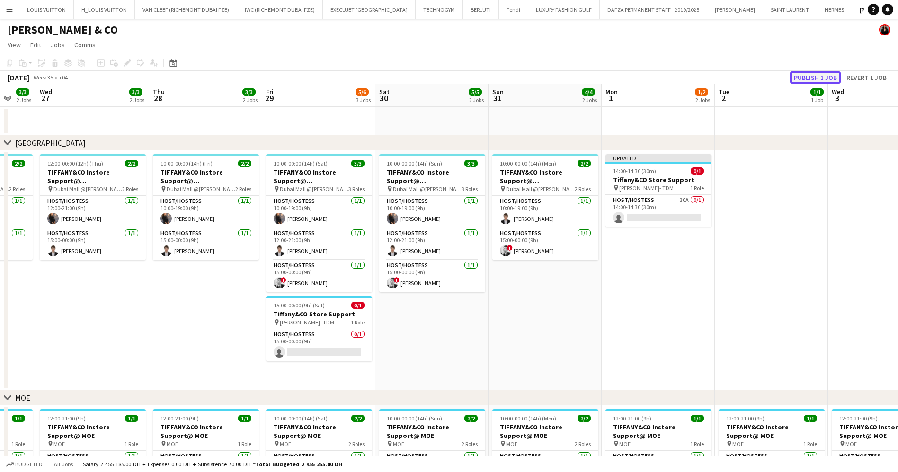
click at [809, 72] on button "Publish 1 job" at bounding box center [815, 77] width 51 height 12
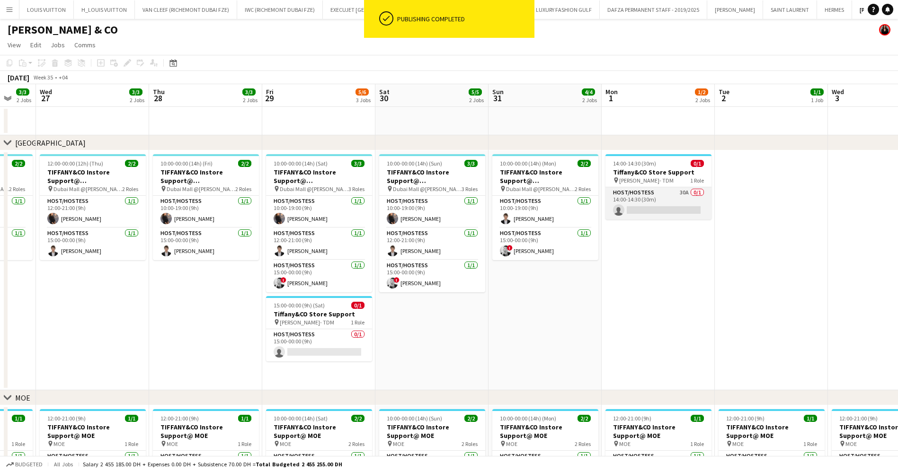
click at [654, 209] on app-card-role "Host/Hostess 30A 0/1 14:00-14:30 (30m) single-neutral-actions" at bounding box center [658, 203] width 106 height 32
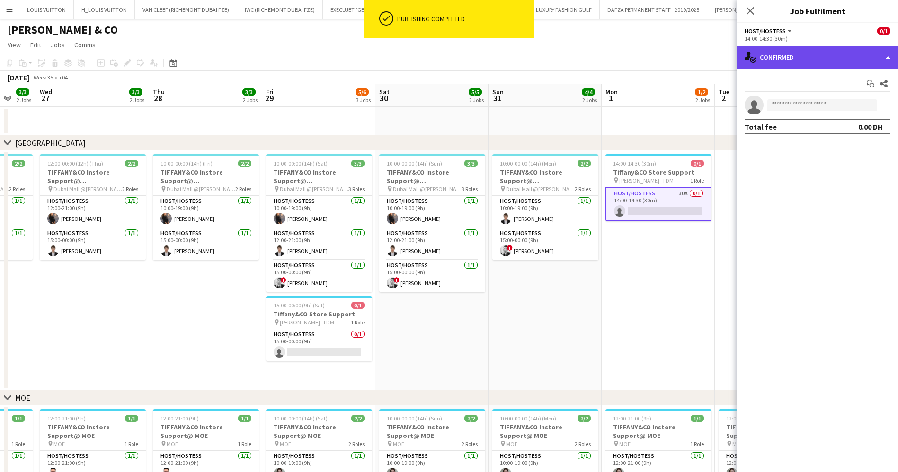
click at [777, 56] on div "single-neutral-actions-check-2 Confirmed" at bounding box center [817, 57] width 161 height 23
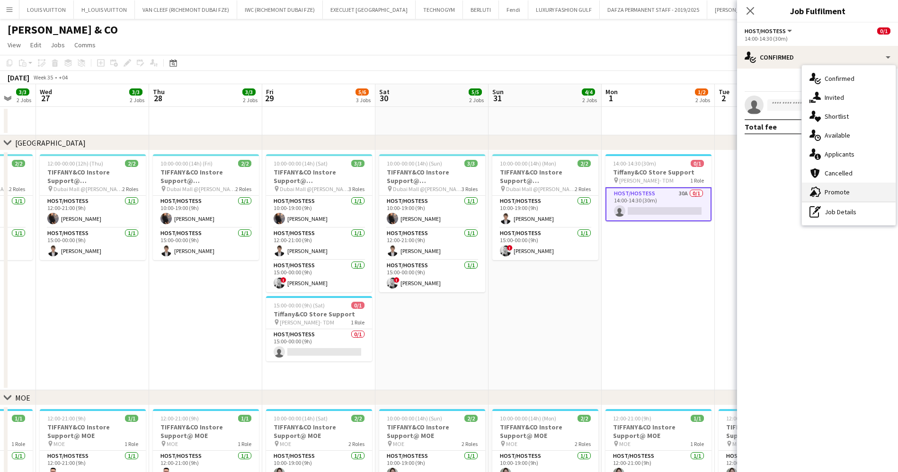
click at [840, 194] on div "advertising-megaphone Promote" at bounding box center [849, 192] width 94 height 19
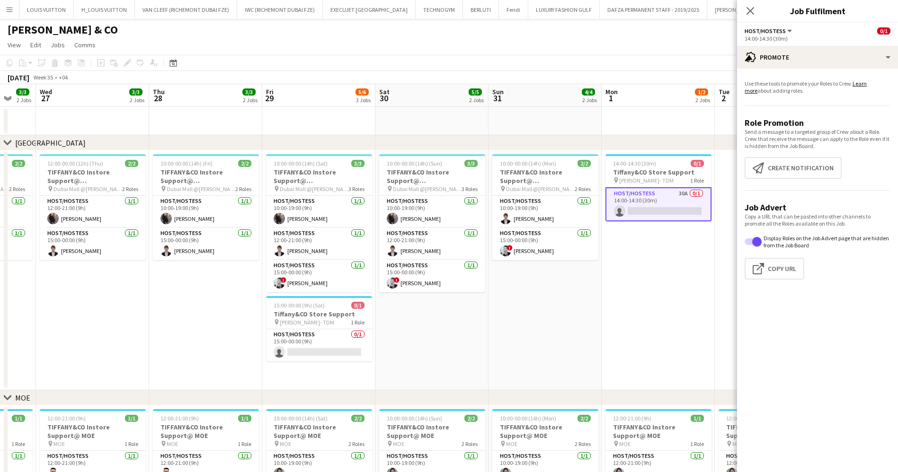
click at [797, 179] on app-promote-tab "Use these tools to promote your Roles to Crew. Learn more about adding roles. R…" at bounding box center [817, 181] width 161 height 211
click at [796, 173] on button "Create notification Create notification" at bounding box center [792, 168] width 97 height 22
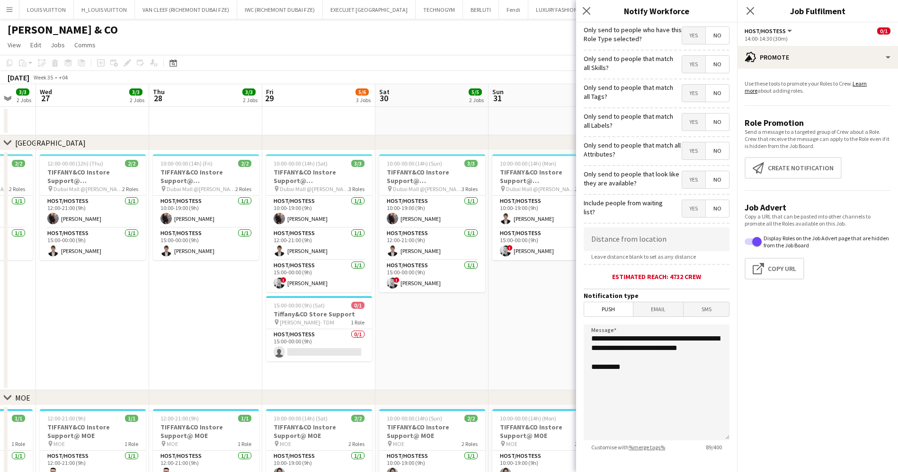
click at [705, 35] on span "No" at bounding box center [716, 35] width 23 height 17
click at [685, 41] on span "Yes" at bounding box center [693, 35] width 23 height 17
click at [684, 71] on span "Yes" at bounding box center [693, 64] width 23 height 17
click at [690, 89] on span "Yes" at bounding box center [693, 93] width 23 height 17
click at [685, 120] on span "Yes" at bounding box center [693, 122] width 23 height 17
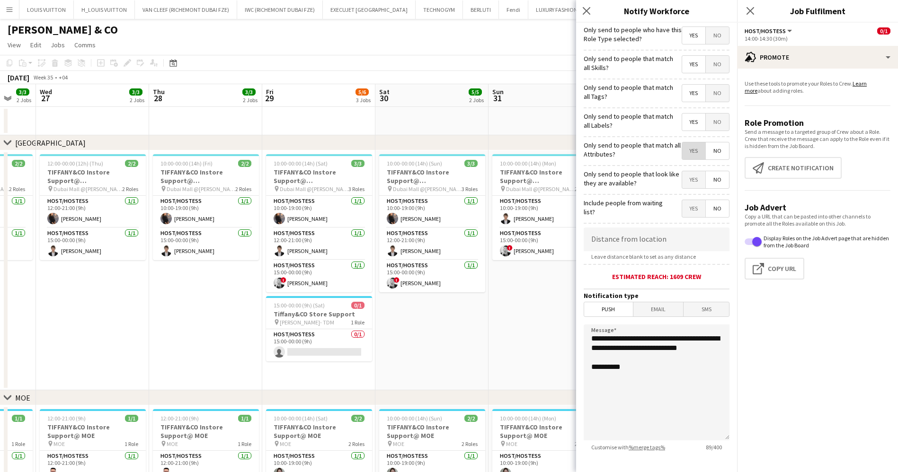
click at [685, 151] on span "Yes" at bounding box center [693, 150] width 23 height 17
click at [682, 175] on span "Yes" at bounding box center [693, 179] width 23 height 17
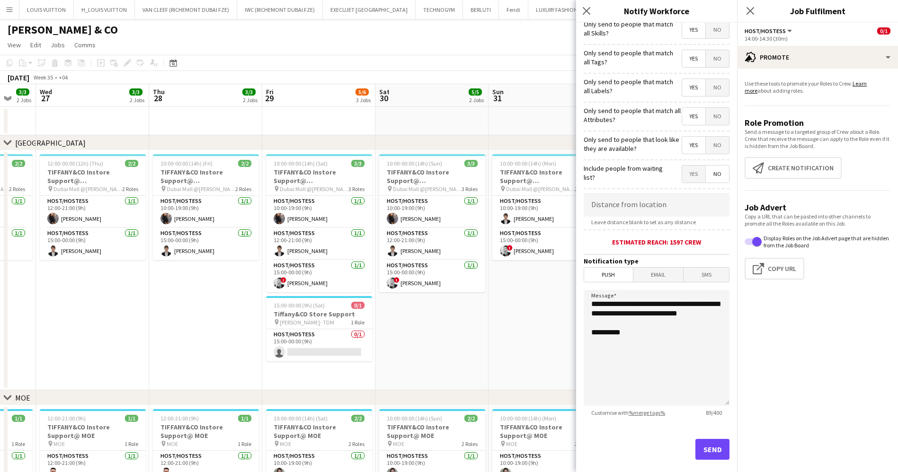
scroll to position [49, 0]
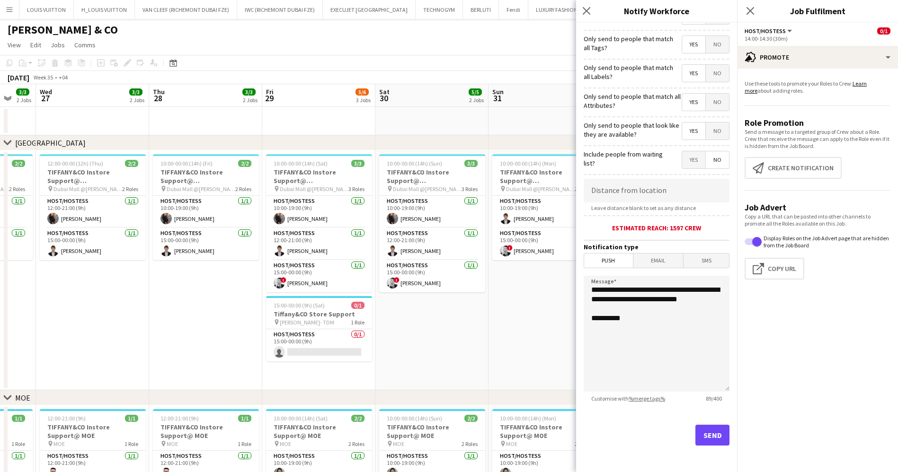
click at [520, 115] on app-date-cell at bounding box center [544, 121] width 113 height 28
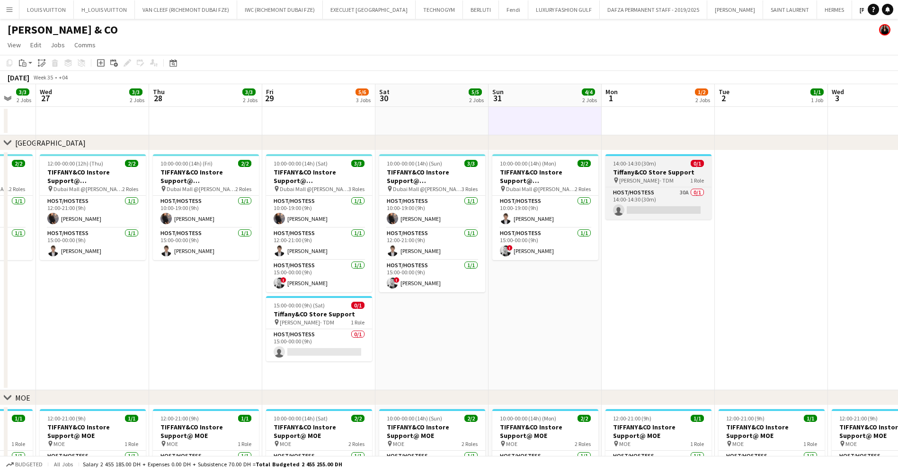
click at [653, 171] on h3 "Tiffany&CO Store Support" at bounding box center [658, 172] width 106 height 9
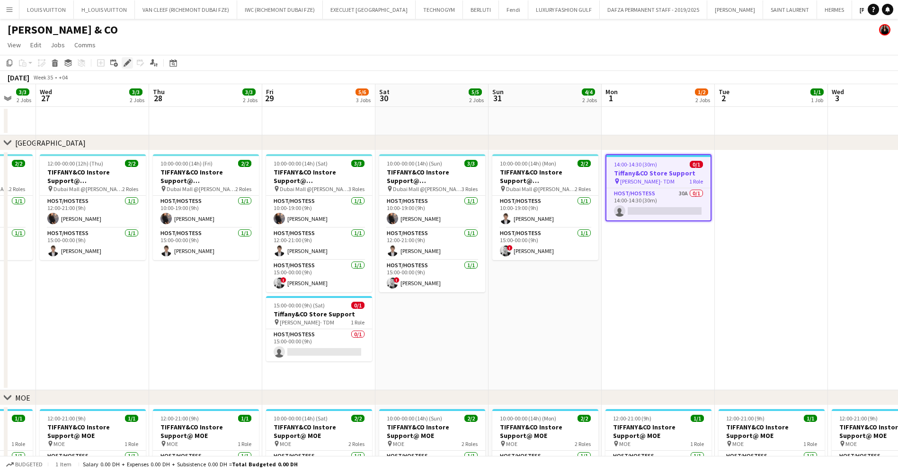
click at [129, 66] on icon "Edit" at bounding box center [127, 63] width 8 height 8
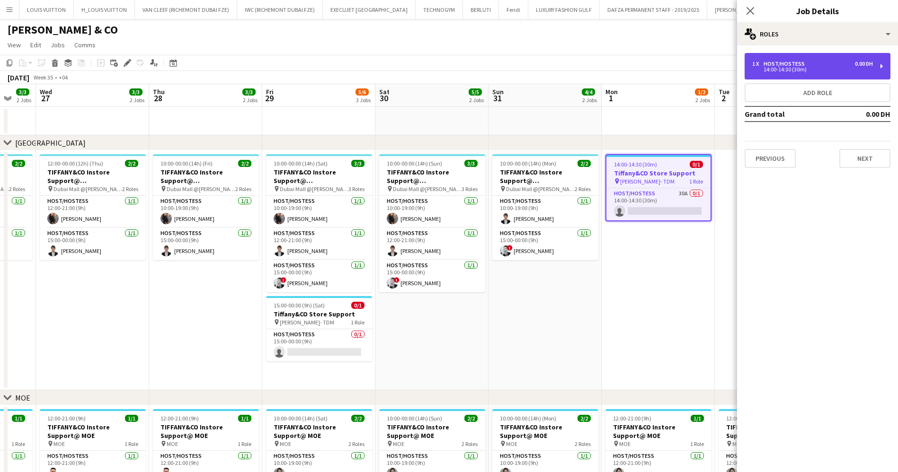
click at [800, 65] on div "Host/Hostess" at bounding box center [785, 64] width 45 height 7
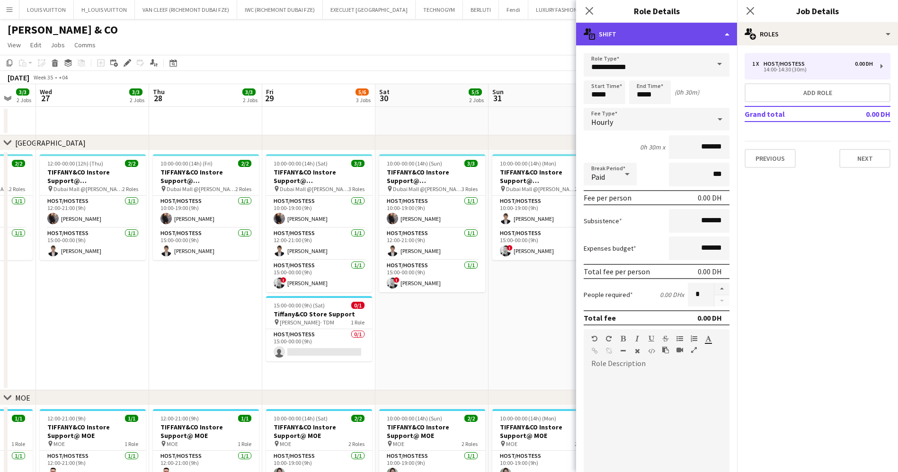
click at [646, 35] on div "multiple-actions-text Shift" at bounding box center [656, 34] width 161 height 23
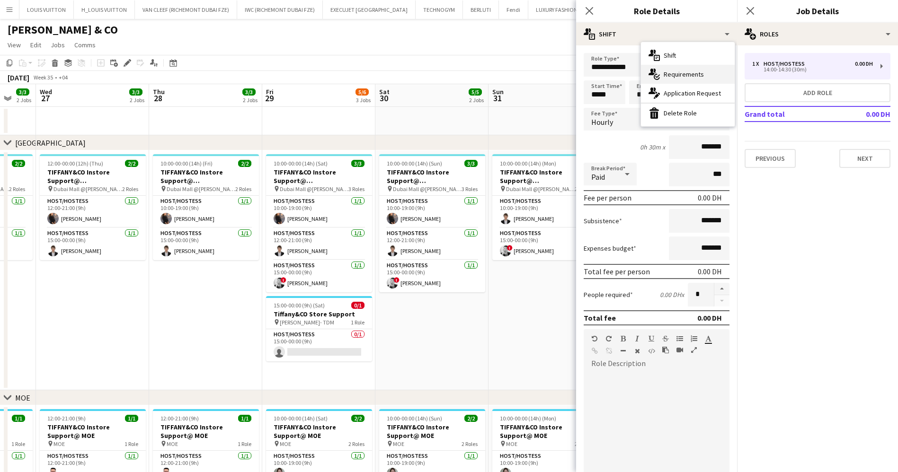
click at [688, 70] on div "multiple-actions-check-2 Requirements" at bounding box center [688, 74] width 94 height 19
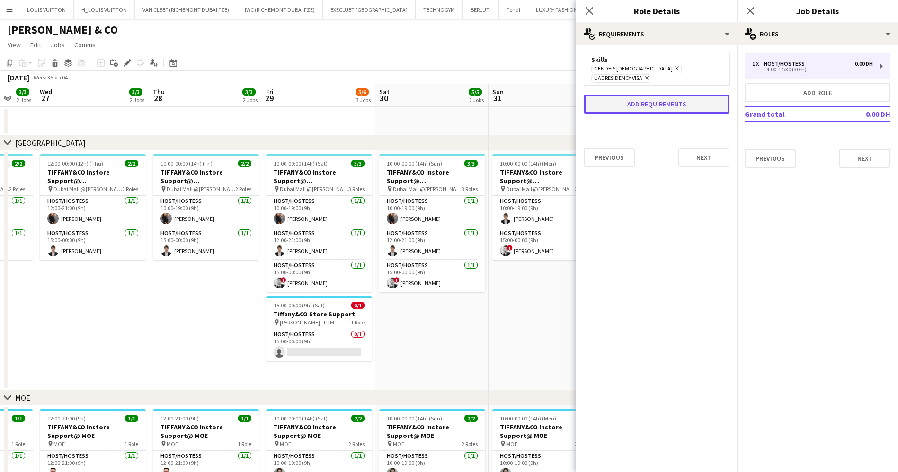
click at [631, 98] on button "Add requirements" at bounding box center [656, 104] width 146 height 19
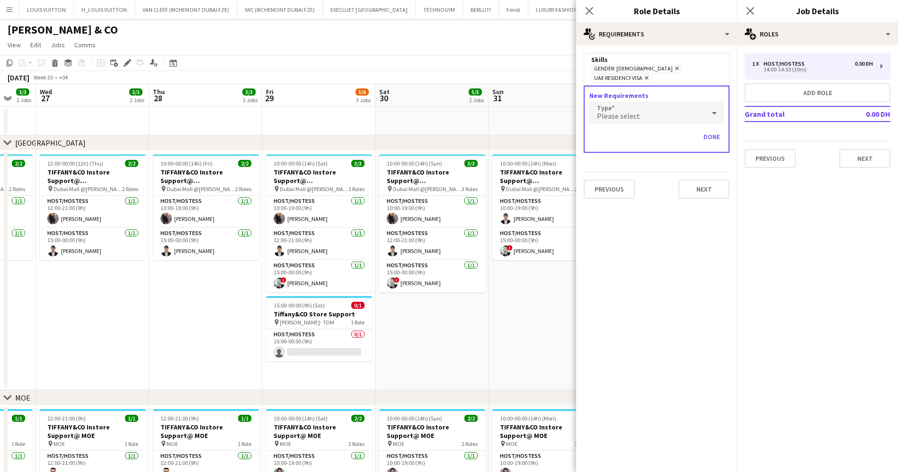
click at [625, 111] on span "Please select" at bounding box center [618, 115] width 43 height 9
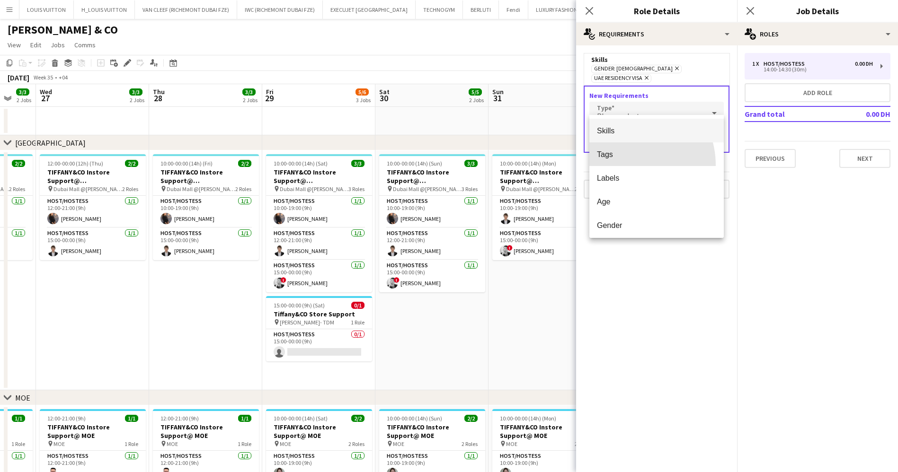
drag, startPoint x: 623, startPoint y: 165, endPoint x: 620, endPoint y: 134, distance: 30.4
click at [622, 162] on mat-option "Tags" at bounding box center [656, 154] width 134 height 24
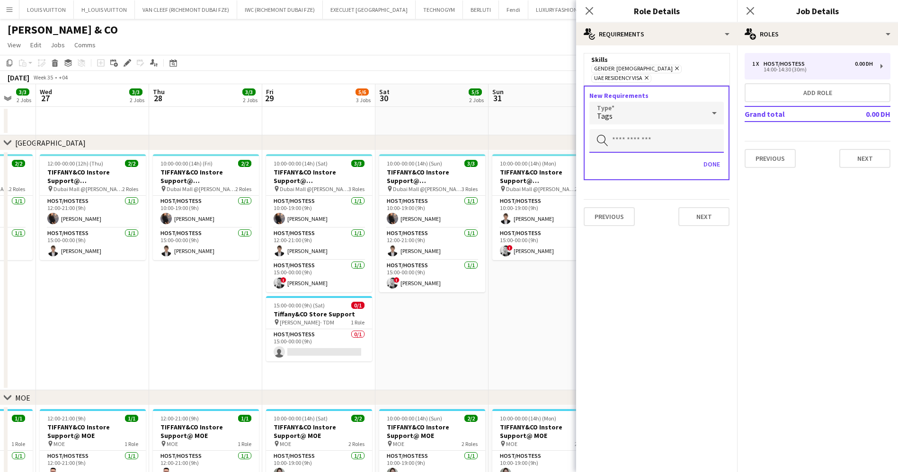
click at [625, 129] on input "text" at bounding box center [656, 141] width 134 height 24
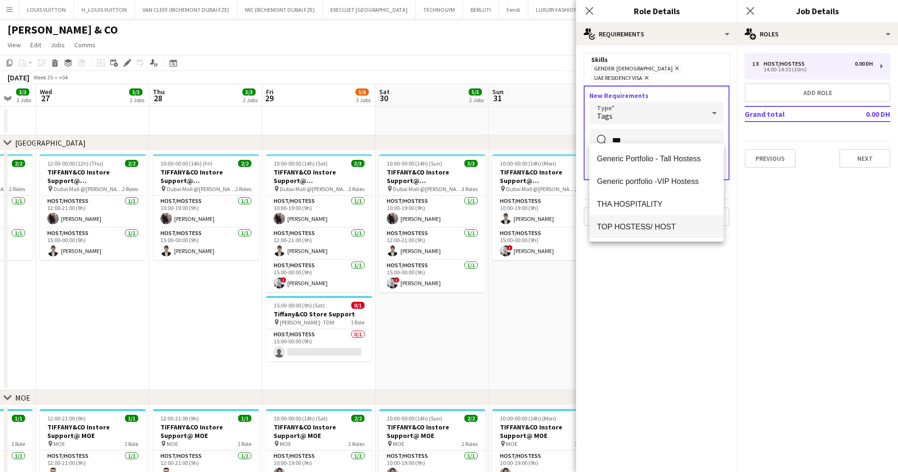
type input "***"
click at [642, 222] on span "TOP HOSTESS/ HOST" at bounding box center [656, 226] width 119 height 9
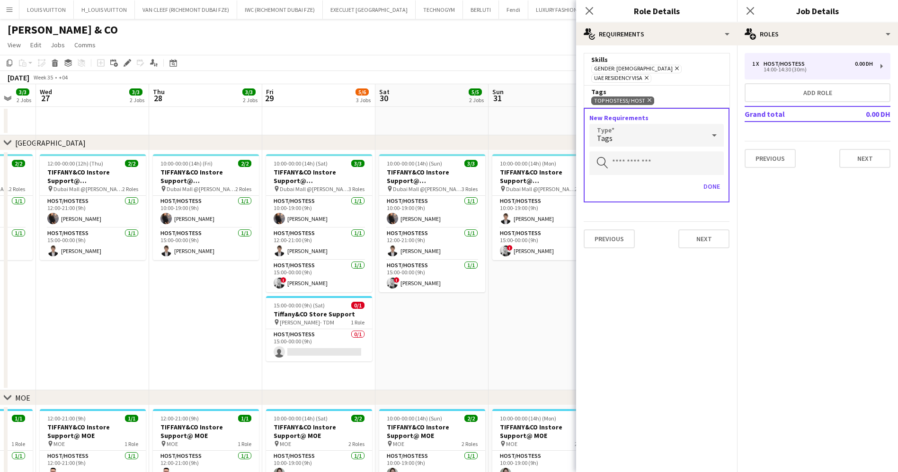
click at [499, 40] on app-page-menu "View Day view expanded Day view collapsed Month view Date picker Jump to today …" at bounding box center [449, 46] width 898 height 18
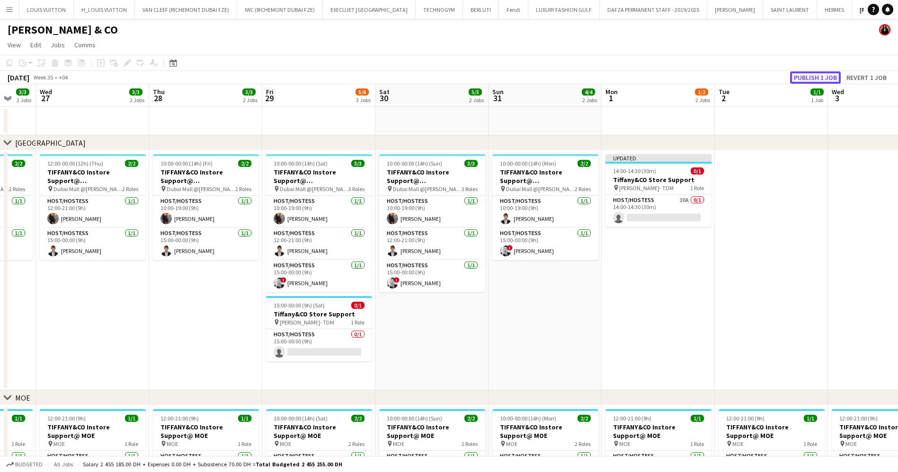
click at [810, 77] on button "Publish 1 job" at bounding box center [815, 77] width 51 height 12
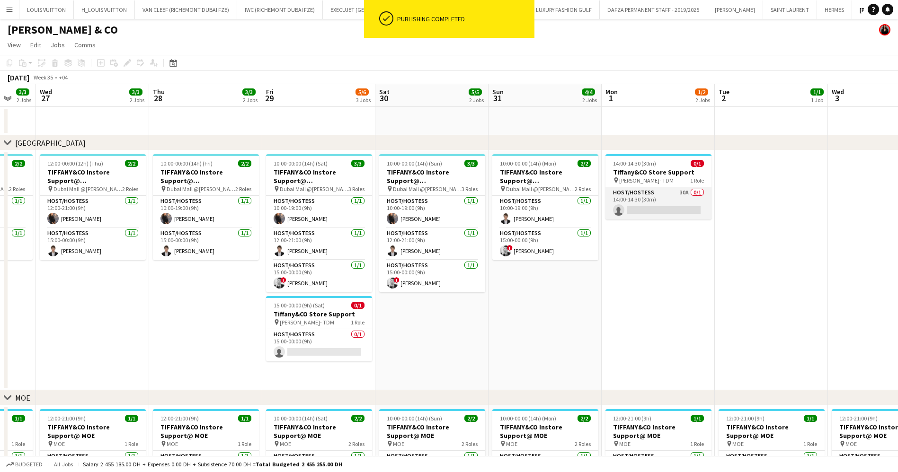
click at [660, 203] on app-card-role "Host/Hostess 30A 0/1 14:00-14:30 (30m) single-neutral-actions" at bounding box center [658, 203] width 106 height 32
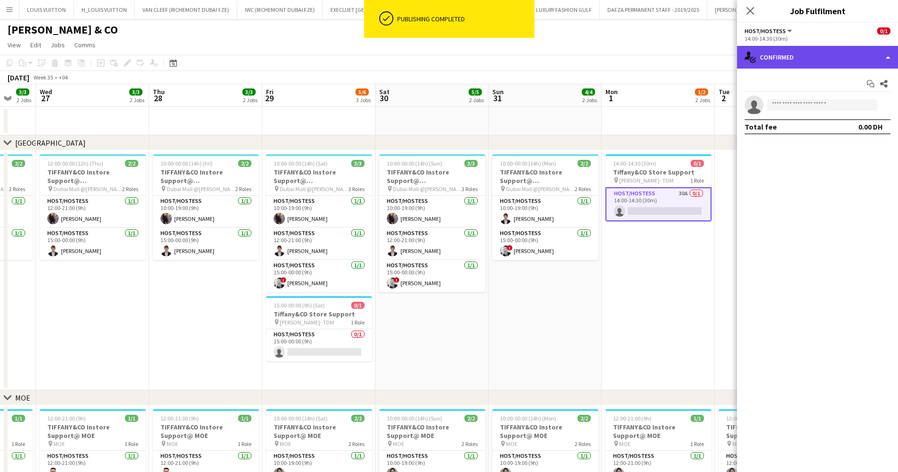
click at [819, 57] on div "single-neutral-actions-check-2 Confirmed" at bounding box center [817, 57] width 161 height 23
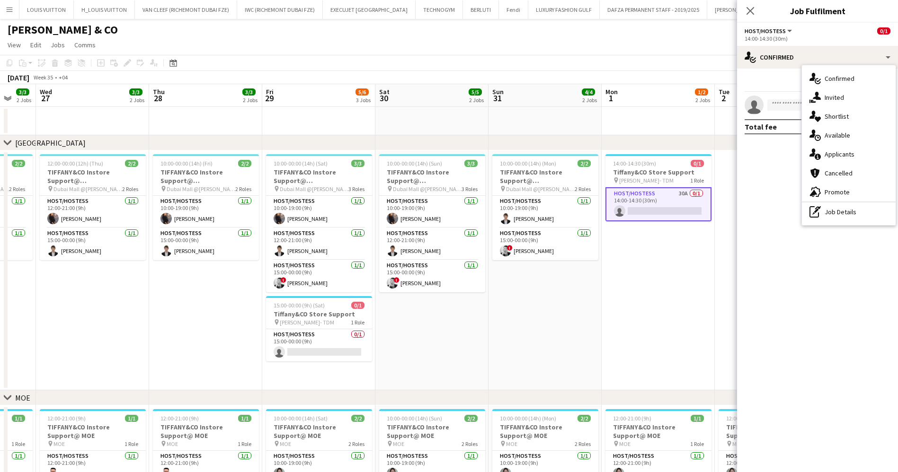
click at [849, 177] on div "cancellation Cancelled" at bounding box center [849, 173] width 94 height 19
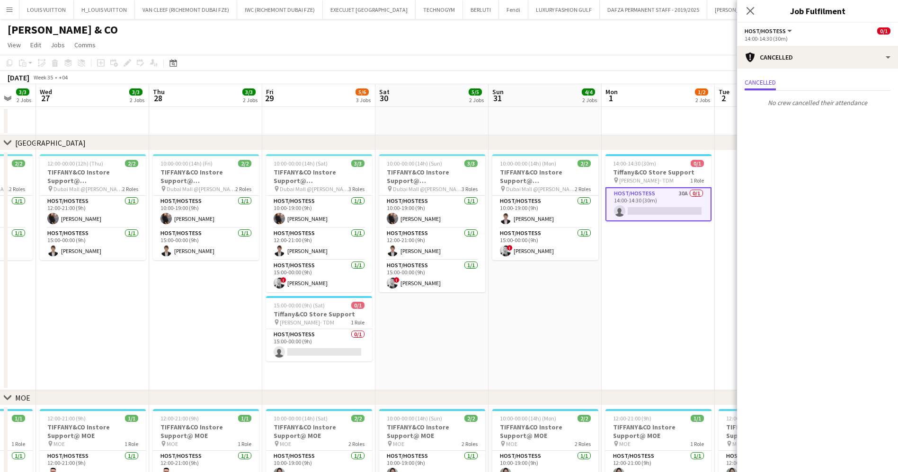
click at [776, 35] on div "14:00-14:30 (30m)" at bounding box center [817, 38] width 146 height 7
click at [791, 66] on div "cancellation Cancelled" at bounding box center [817, 57] width 161 height 23
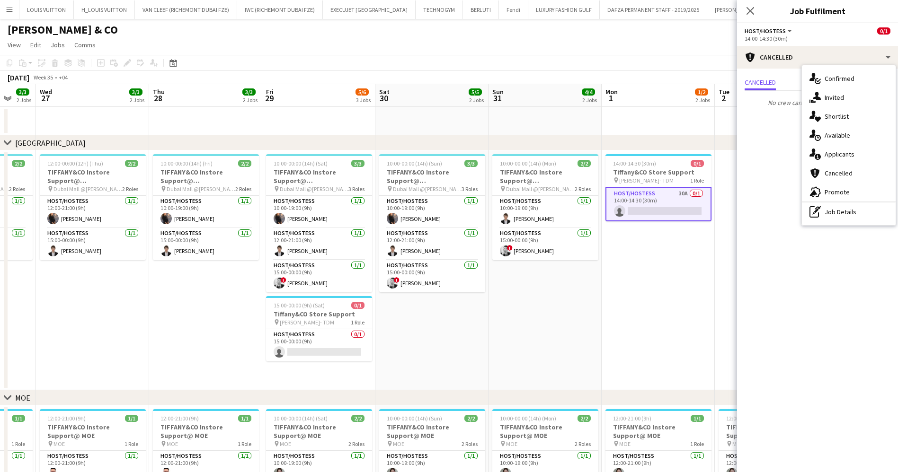
click at [854, 185] on div "advertising-megaphone Promote" at bounding box center [849, 192] width 94 height 19
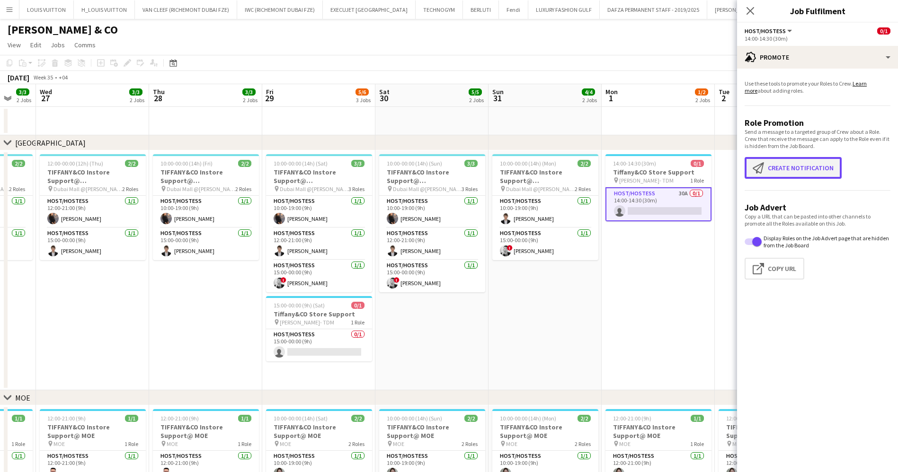
click at [811, 163] on button "Create notification Create notification" at bounding box center [792, 168] width 97 height 22
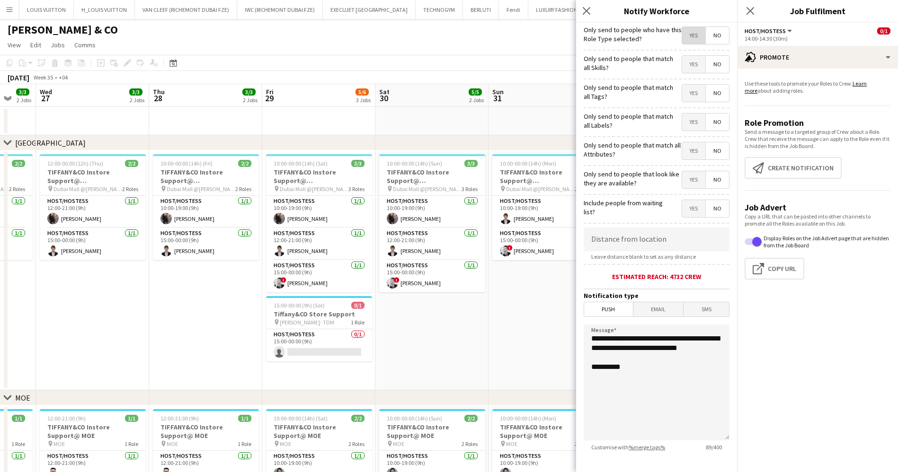
click at [683, 37] on span "Yes" at bounding box center [693, 35] width 23 height 17
drag, startPoint x: 686, startPoint y: 62, endPoint x: 685, endPoint y: 67, distance: 5.3
click at [686, 62] on span "Yes" at bounding box center [693, 64] width 23 height 17
click at [685, 96] on span "Yes" at bounding box center [693, 93] width 23 height 17
click at [687, 121] on span "Yes" at bounding box center [693, 122] width 23 height 17
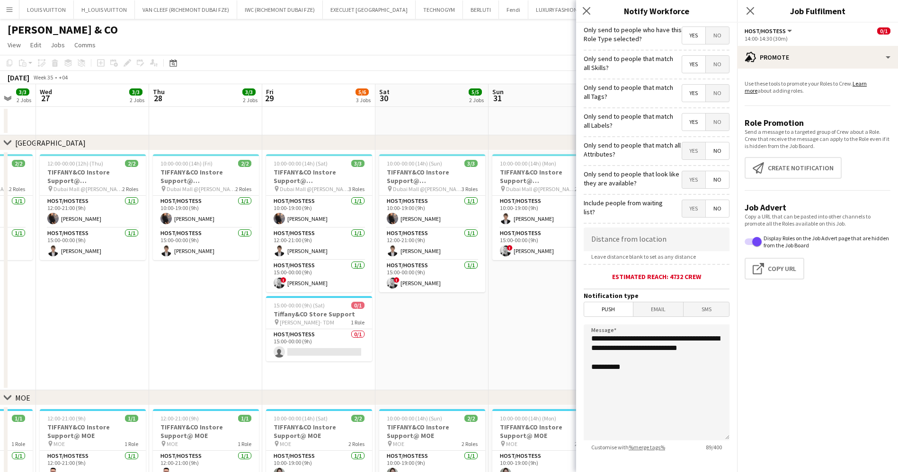
click at [689, 146] on span "Yes" at bounding box center [693, 150] width 23 height 17
click at [687, 183] on span "Yes" at bounding box center [693, 179] width 23 height 17
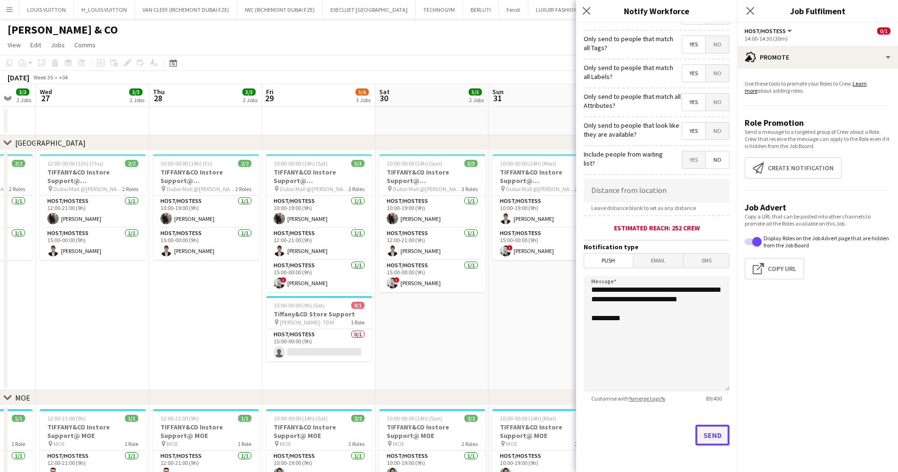
click at [708, 432] on button "Send" at bounding box center [712, 435] width 34 height 21
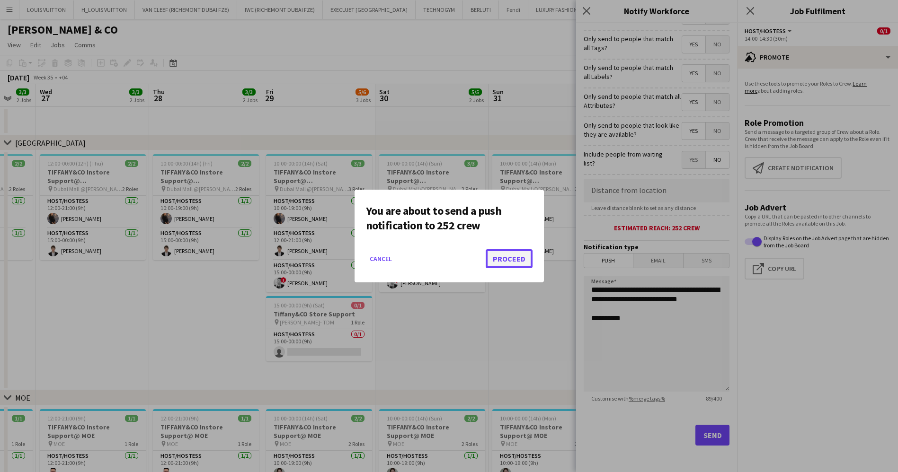
click at [503, 260] on button "Proceed" at bounding box center [508, 258] width 47 height 19
